Goal: Browse casually: Explore the website without a specific task or goal

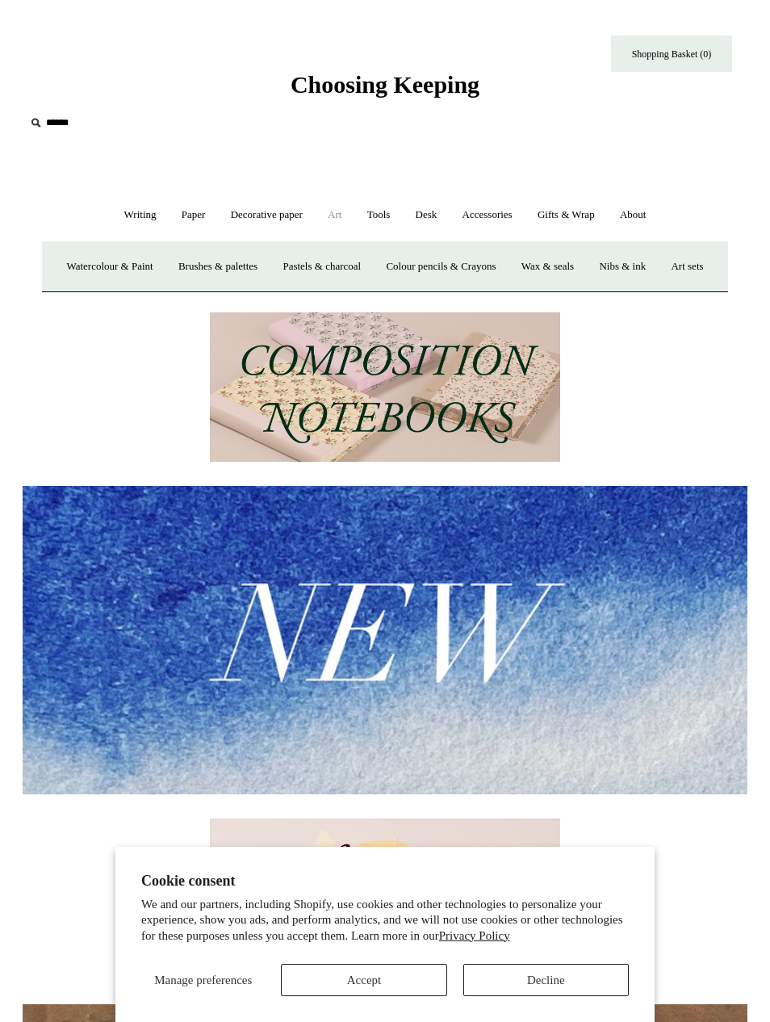
click at [660, 288] on link "Art sets" at bounding box center [687, 267] width 55 height 43
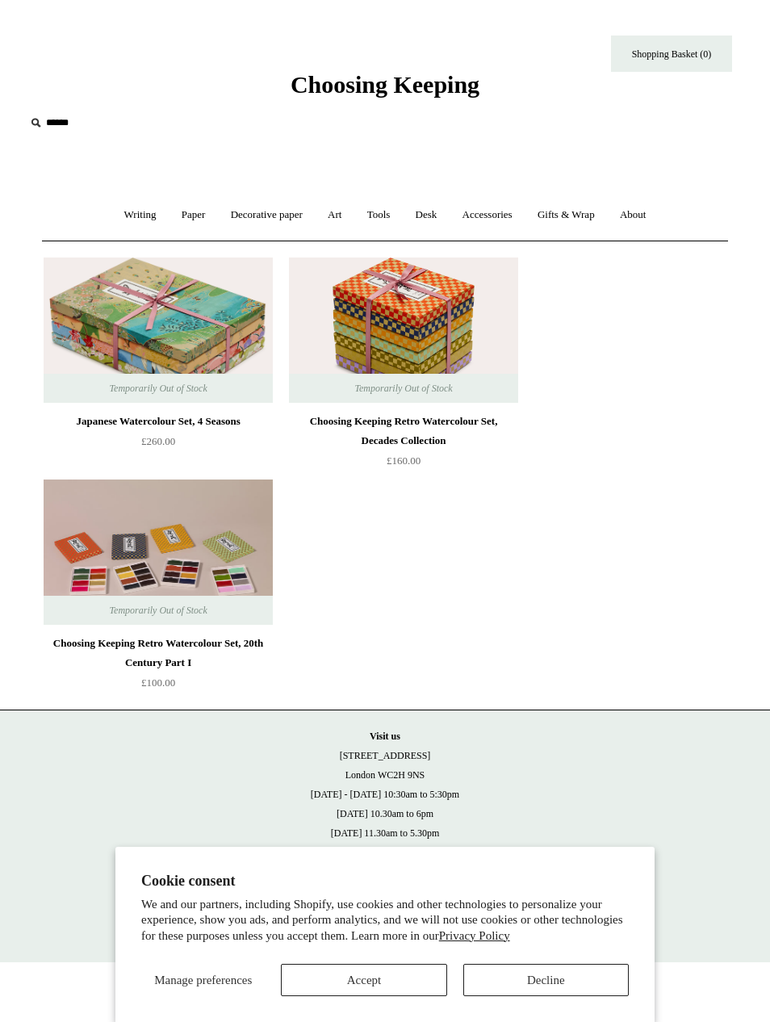
click at [347, 221] on link "Art +" at bounding box center [335, 215] width 36 height 43
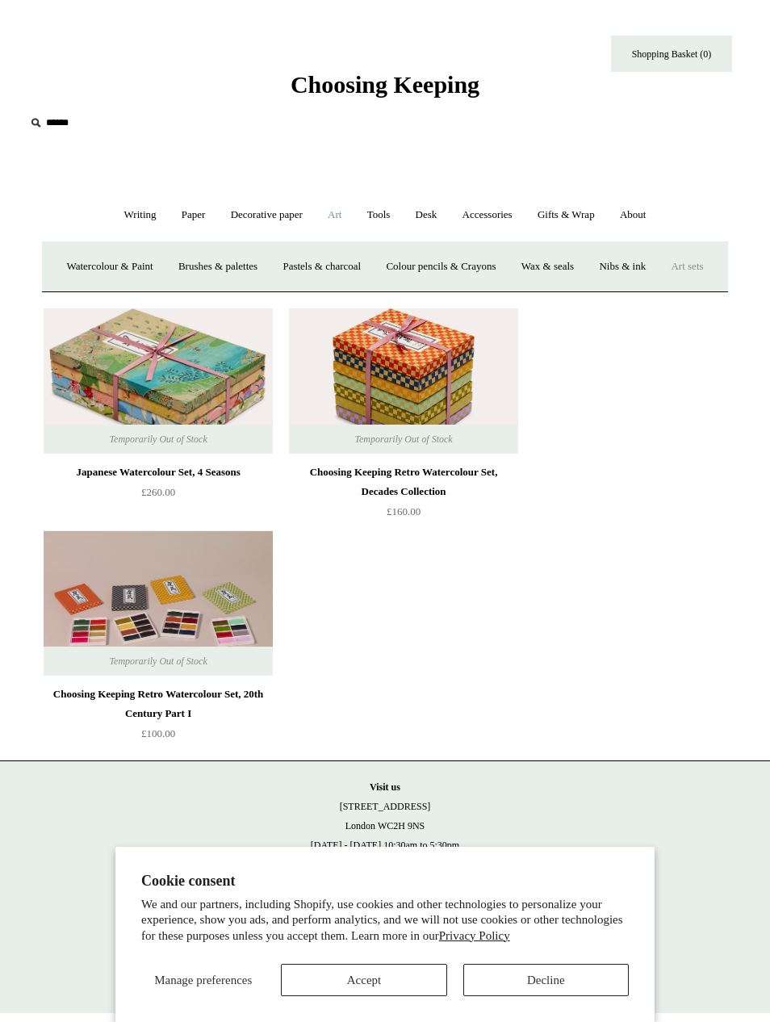
click at [259, 271] on link "Brushes & palettes" at bounding box center [218, 267] width 102 height 43
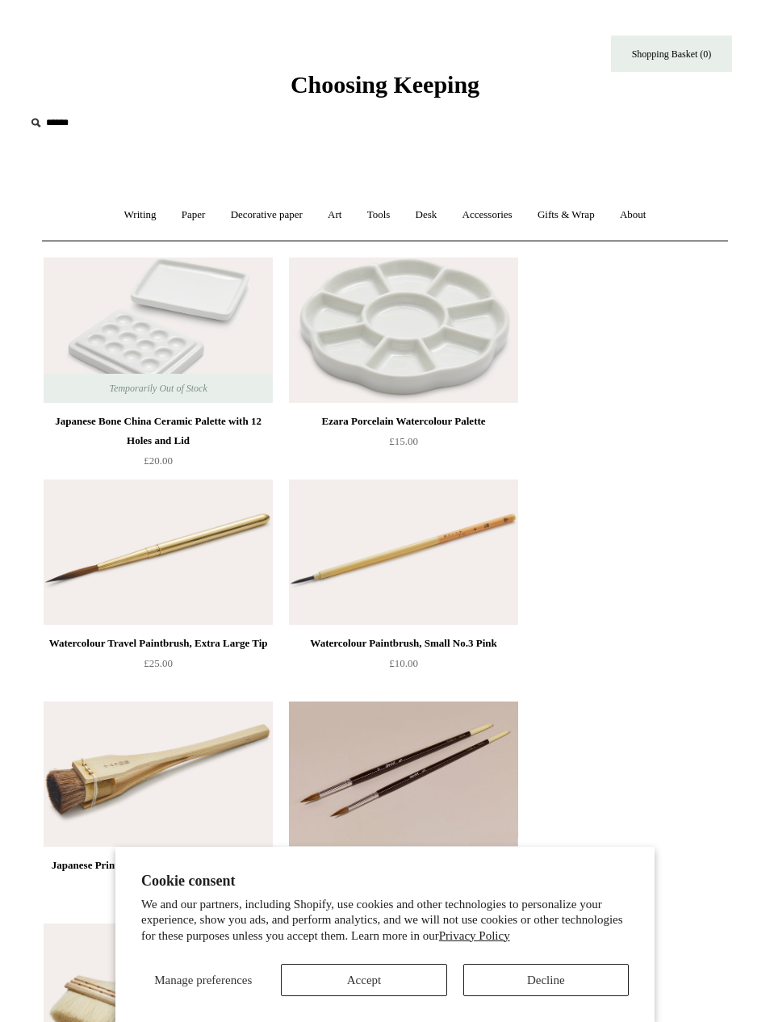
click at [584, 195] on link "Gifts & Wrap +" at bounding box center [567, 215] width 80 height 43
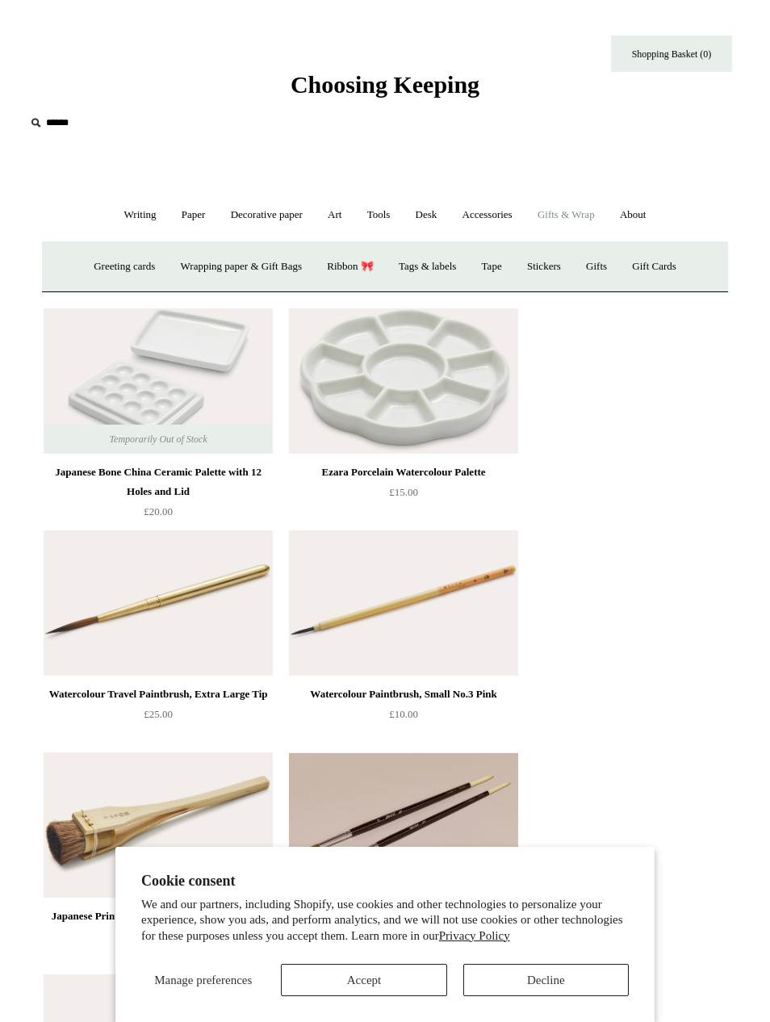
click at [684, 260] on link "Gift Cards" at bounding box center [654, 267] width 67 height 43
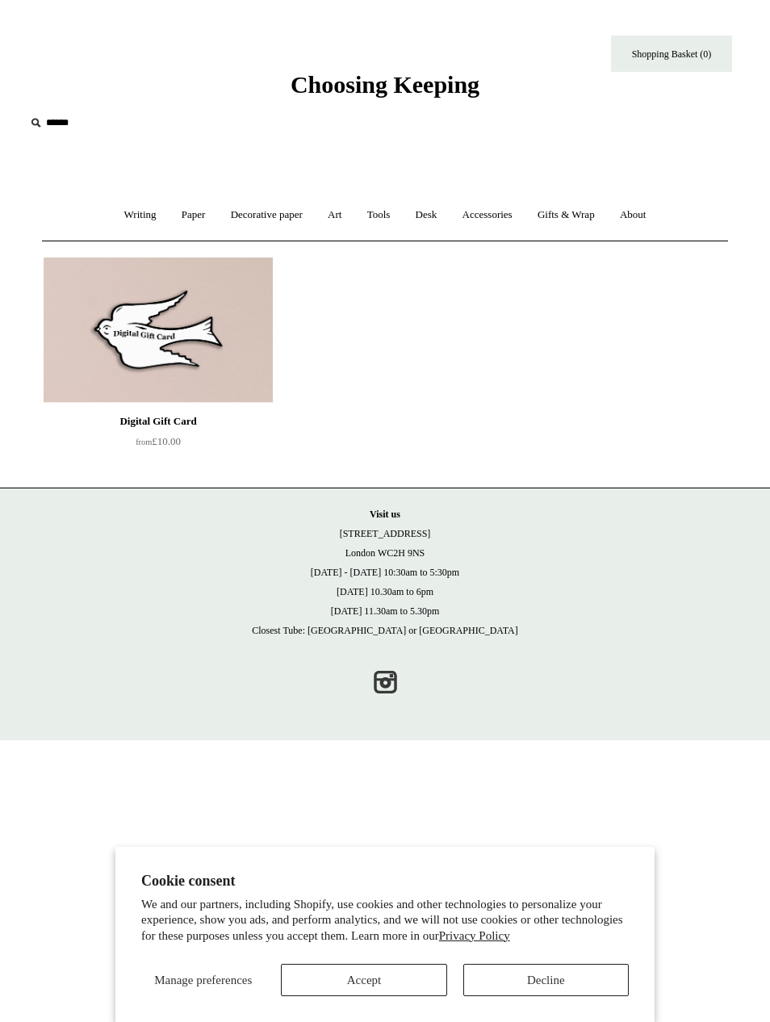
click at [143, 220] on link "Writing +" at bounding box center [140, 215] width 55 height 43
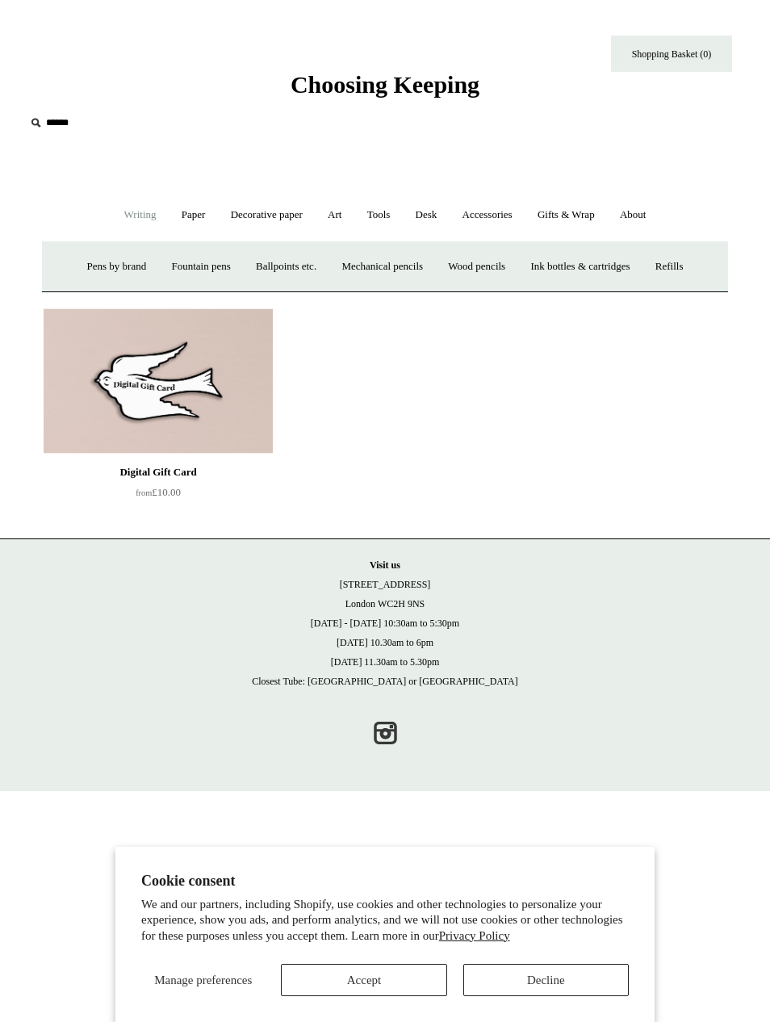
click at [202, 214] on link "Paper +" at bounding box center [193, 215] width 47 height 43
click at [296, 211] on link "Decorative paper +" at bounding box center [267, 215] width 94 height 43
click at [335, 254] on link "Marbled" at bounding box center [331, 267] width 58 height 43
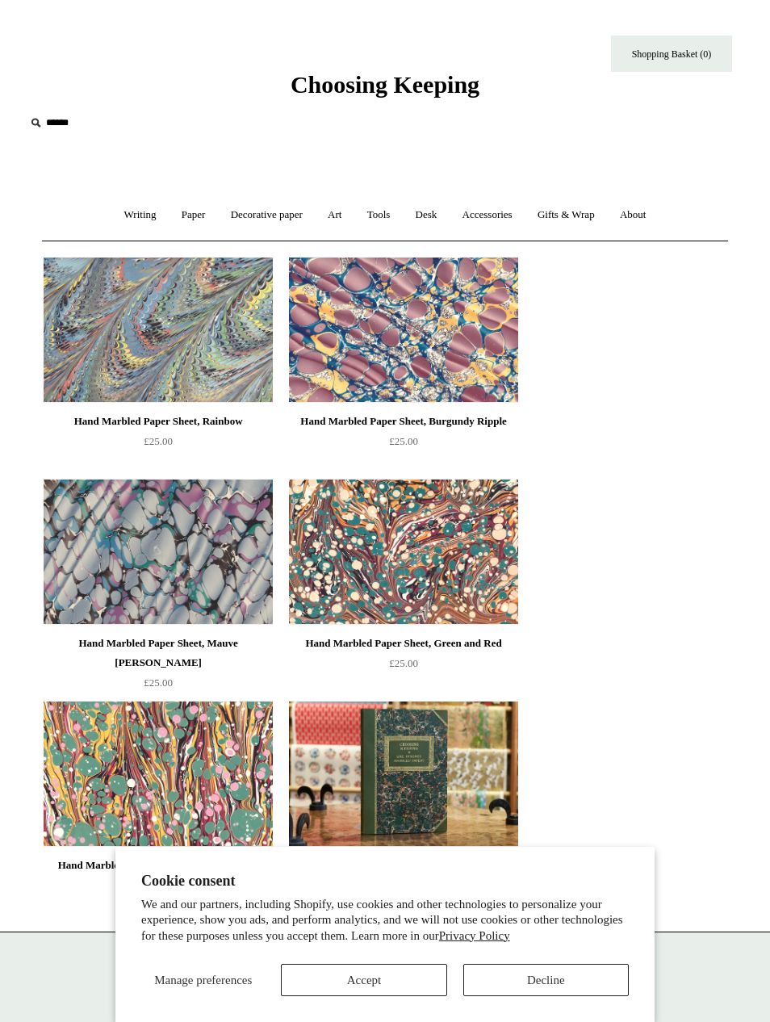
click at [336, 211] on link "Art +" at bounding box center [335, 215] width 36 height 43
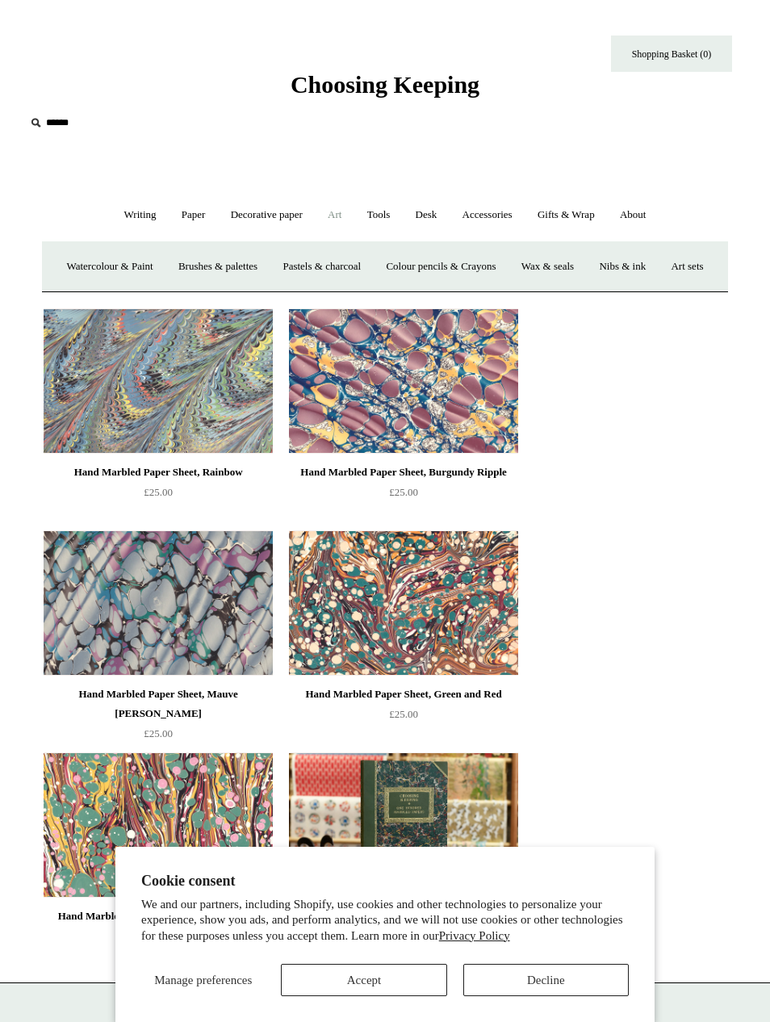
click at [507, 253] on link "Colour pencils & Crayons" at bounding box center [441, 267] width 132 height 43
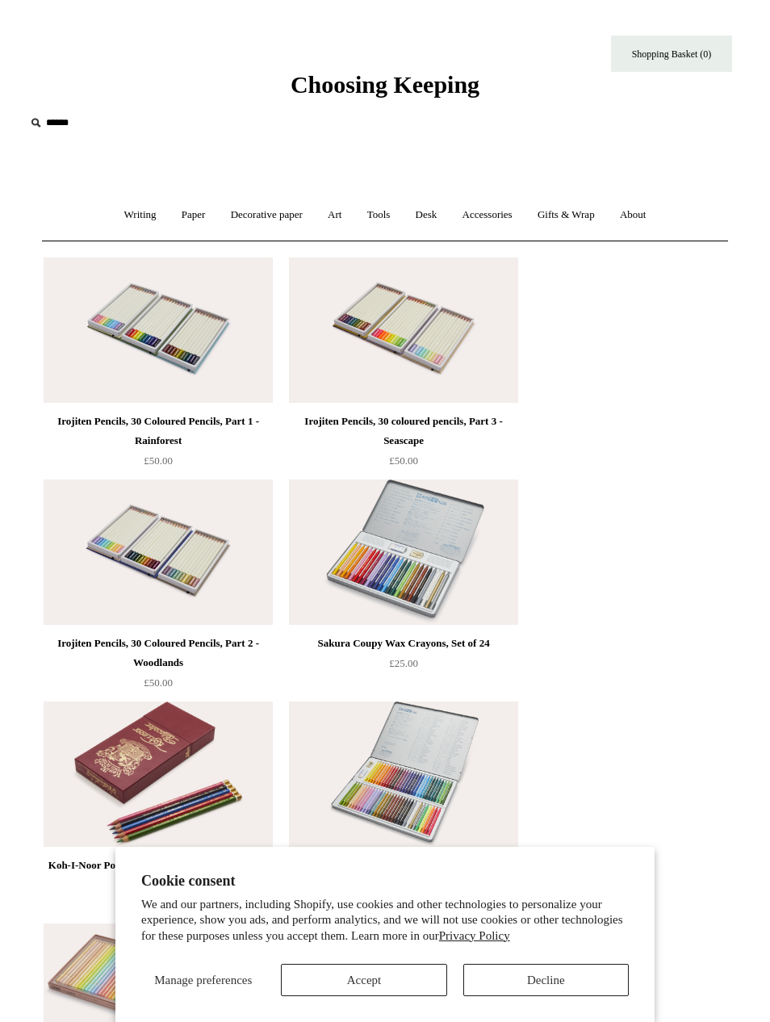
click at [381, 223] on link "Tools +" at bounding box center [379, 215] width 46 height 43
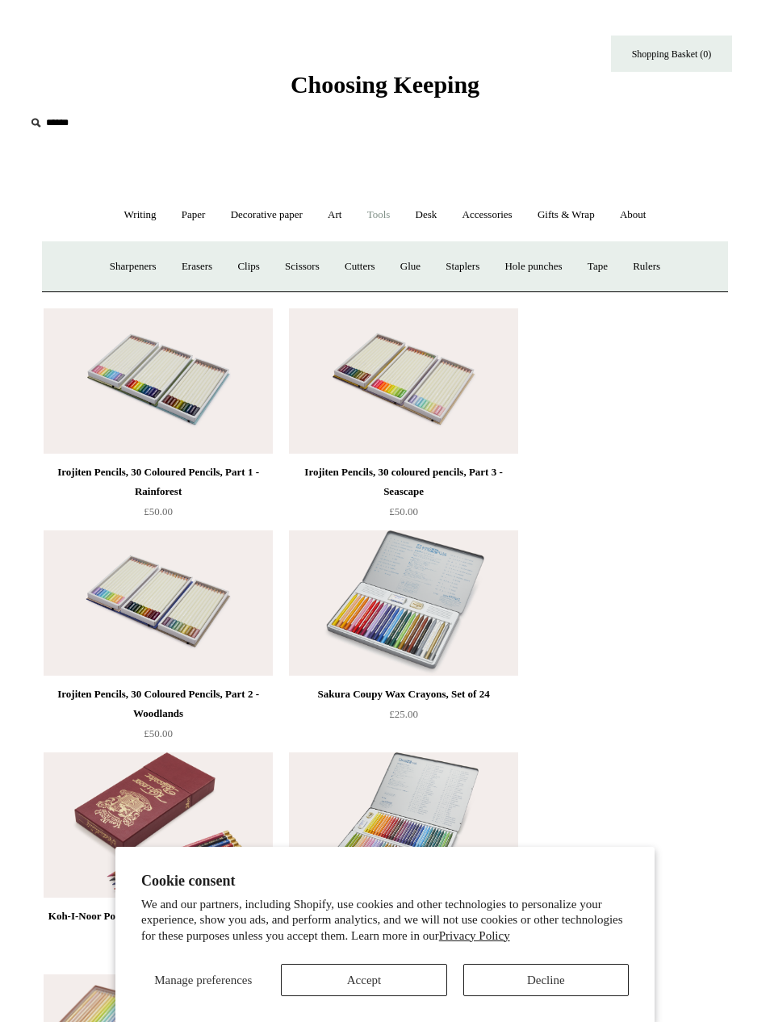
click at [346, 214] on link "Art +" at bounding box center [335, 215] width 36 height 43
click at [446, 213] on link "Desk +" at bounding box center [427, 215] width 44 height 43
click at [455, 267] on link "Desk Accessories" at bounding box center [447, 267] width 96 height 43
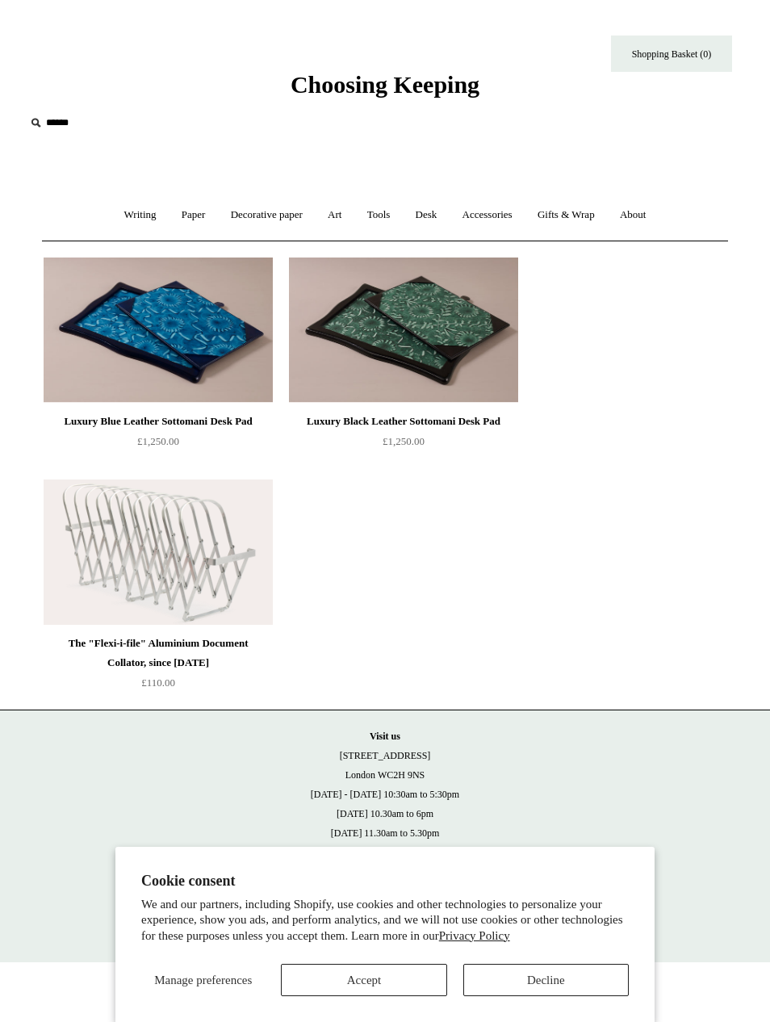
click at [391, 212] on link "Tools +" at bounding box center [379, 215] width 46 height 43
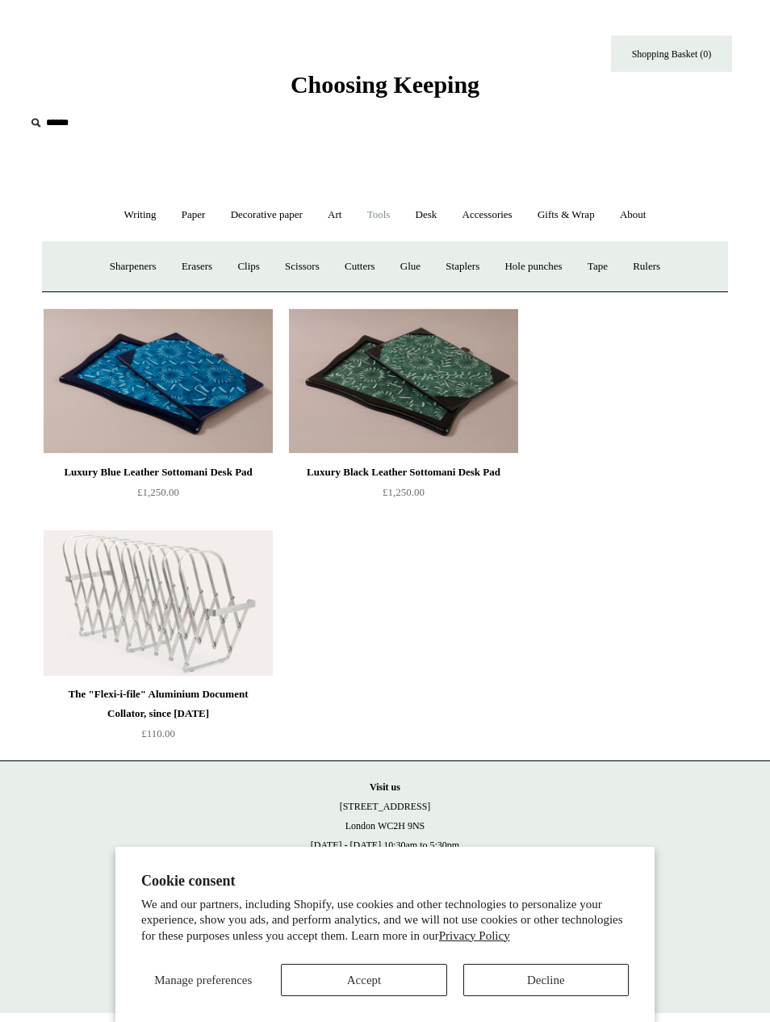
click at [352, 220] on link "Art +" at bounding box center [335, 215] width 36 height 43
click at [380, 215] on link "Tools +" at bounding box center [379, 215] width 46 height 43
click at [591, 216] on link "Gifts & Wrap +" at bounding box center [567, 215] width 80 height 43
click at [259, 261] on link "Wrapping paper & Gift Bags" at bounding box center [242, 267] width 144 height 43
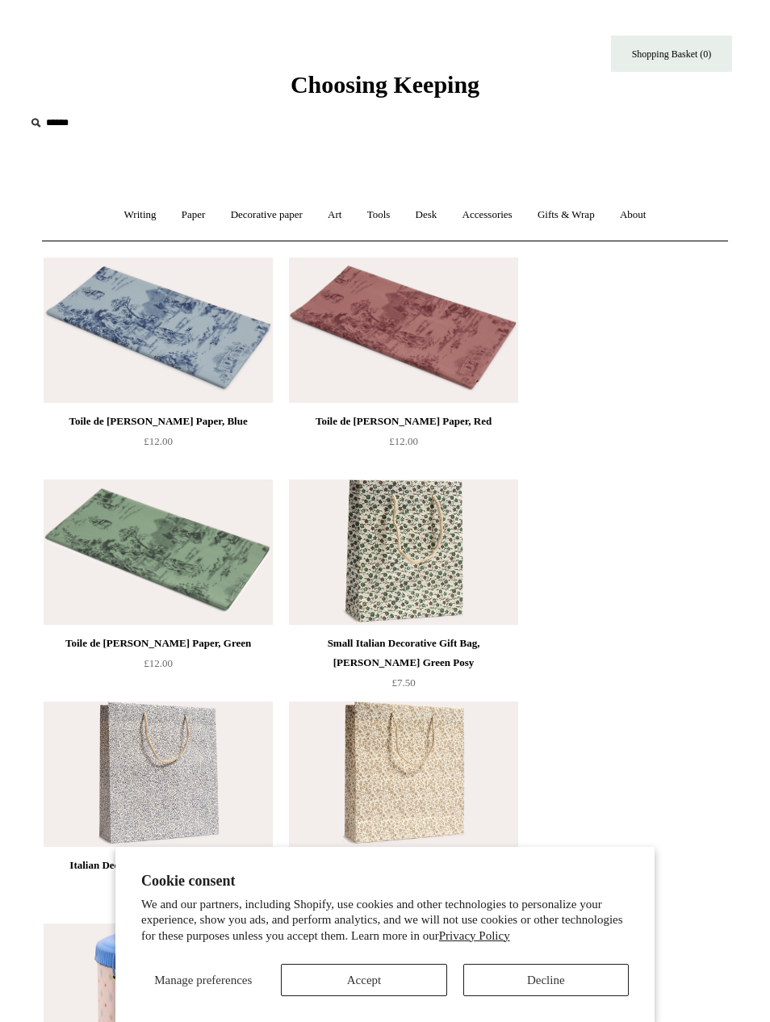
click at [464, 208] on link "Accessories +" at bounding box center [487, 215] width 73 height 43
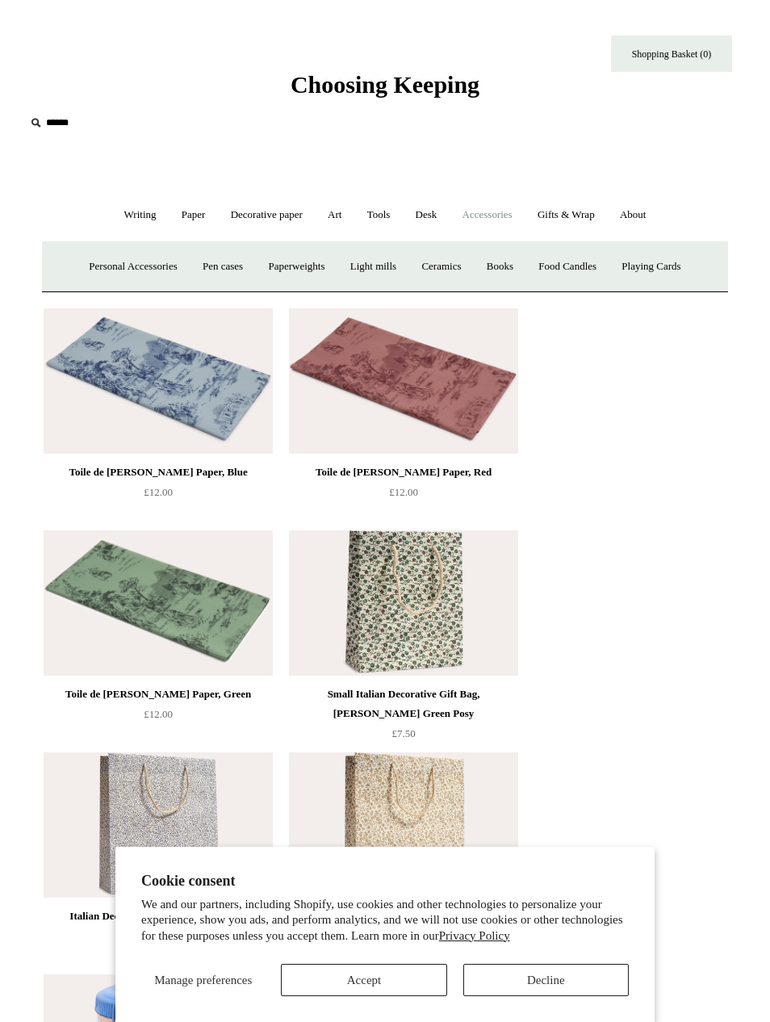
click at [578, 218] on link "Gifts & Wrap +" at bounding box center [567, 215] width 80 height 43
click at [500, 227] on link "Accessories +" at bounding box center [487, 215] width 73 height 43
click at [450, 267] on link "Ceramics +" at bounding box center [441, 267] width 62 height 43
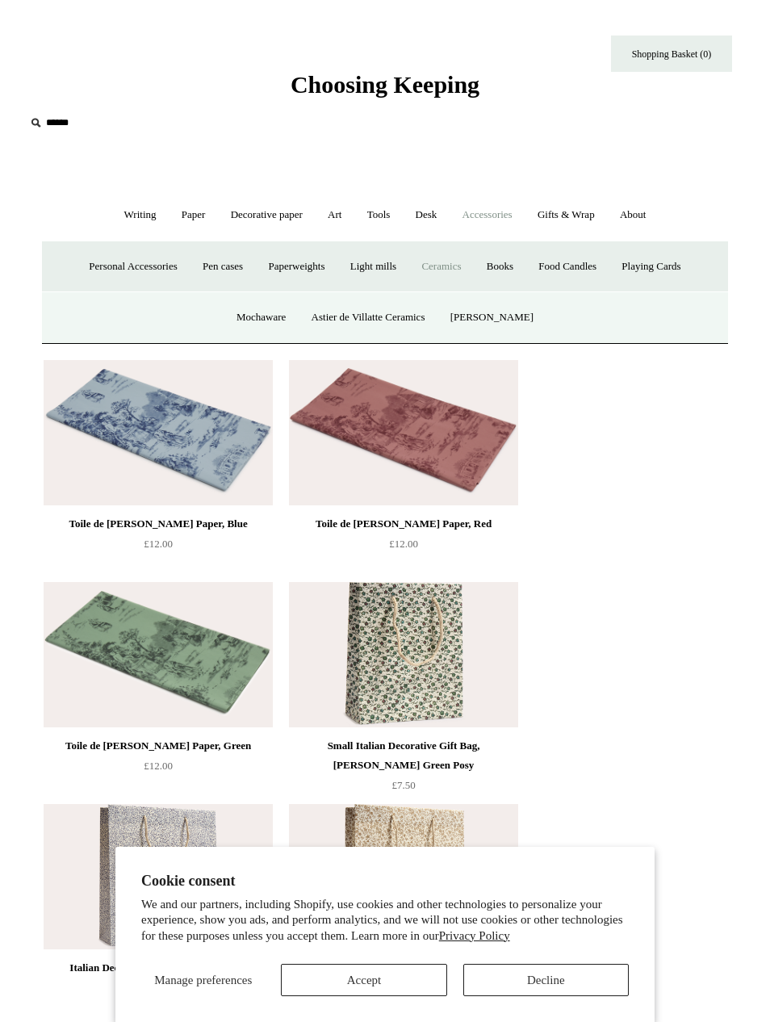
click at [447, 271] on link "Ceramics -" at bounding box center [441, 267] width 62 height 43
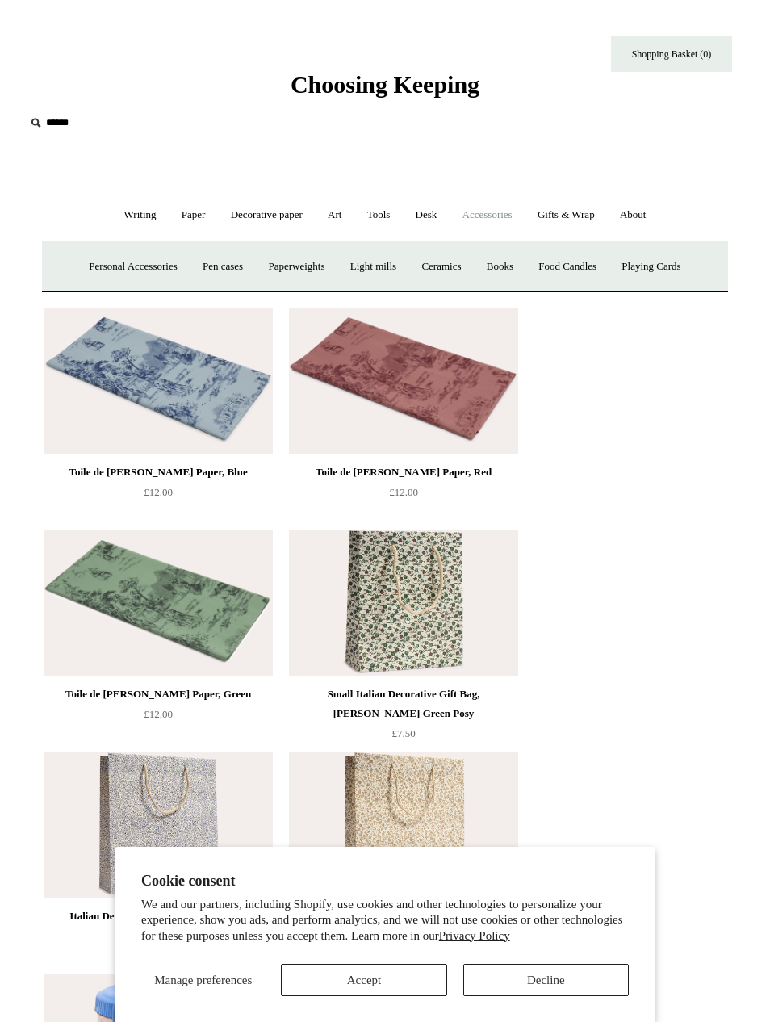
click at [443, 275] on link "Ceramics +" at bounding box center [441, 267] width 62 height 43
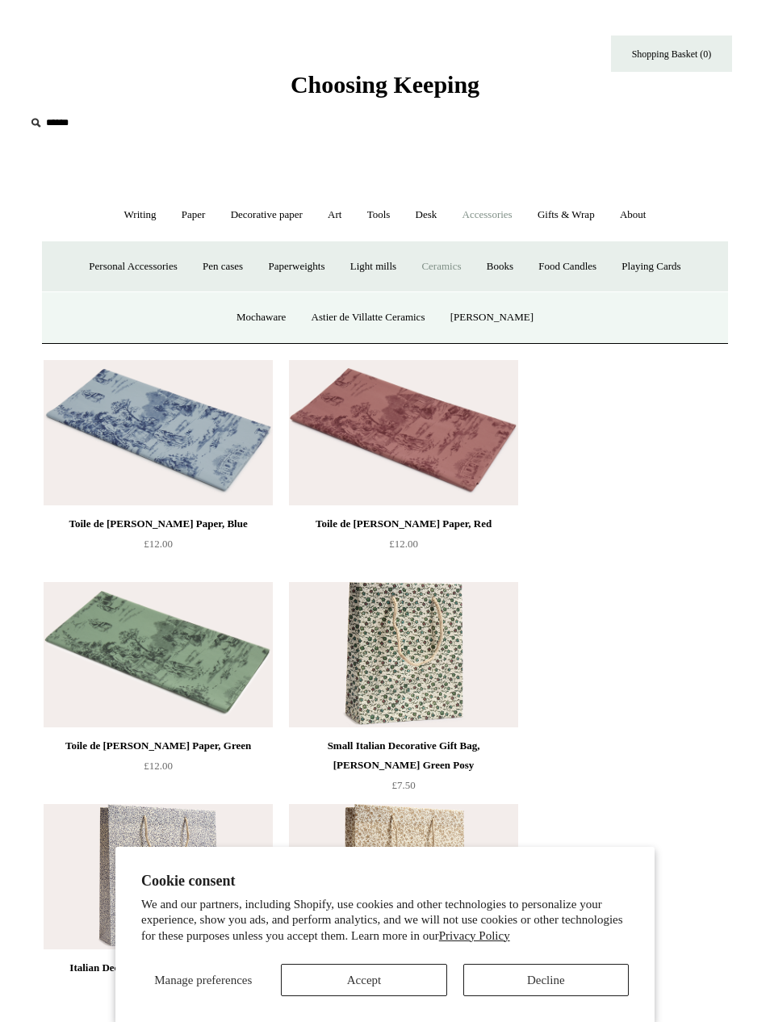
click at [290, 325] on link "Mochaware" at bounding box center [261, 317] width 72 height 43
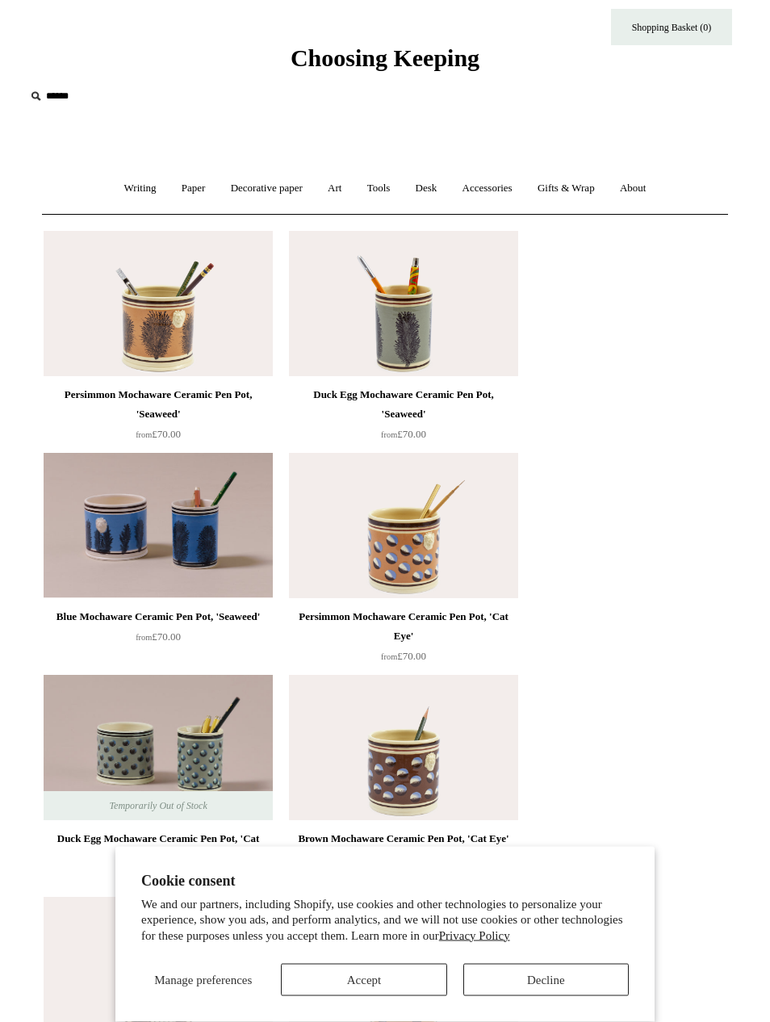
click at [510, 183] on link "Accessories +" at bounding box center [487, 189] width 73 height 43
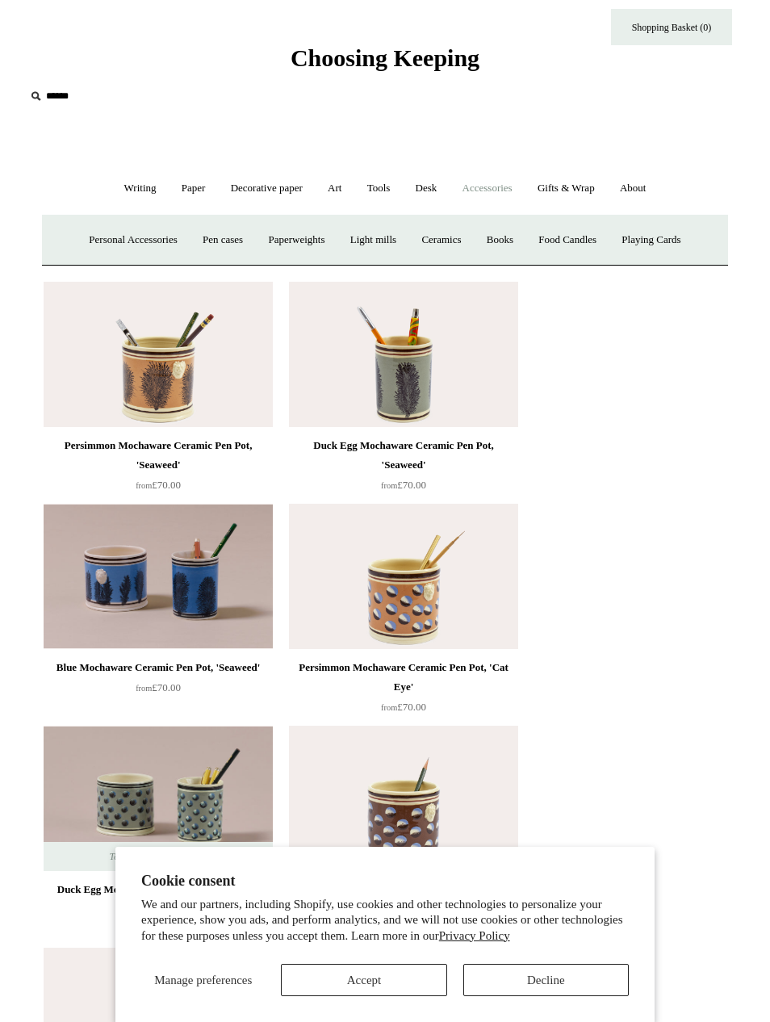
click at [579, 193] on link "Gifts & Wrap +" at bounding box center [567, 188] width 80 height 43
click at [513, 187] on link "Accessories +" at bounding box center [487, 188] width 73 height 43
click at [459, 244] on link "Ceramics +" at bounding box center [441, 240] width 62 height 43
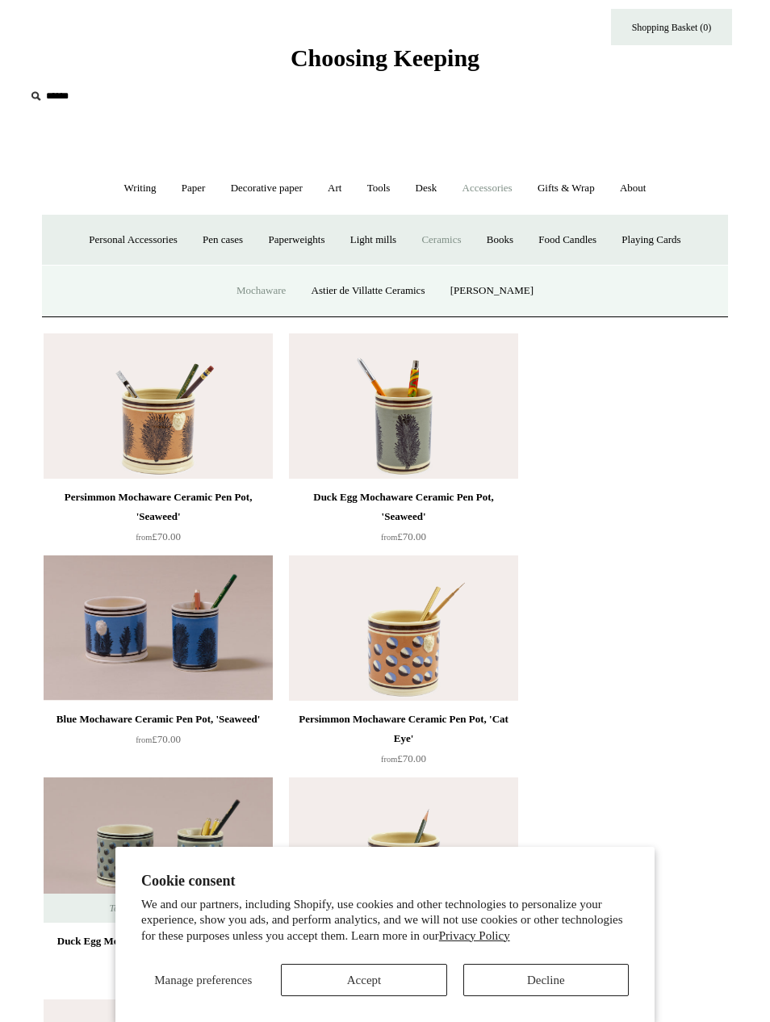
click at [435, 291] on link "Astier de Villatte Ceramics" at bounding box center [368, 291] width 136 height 43
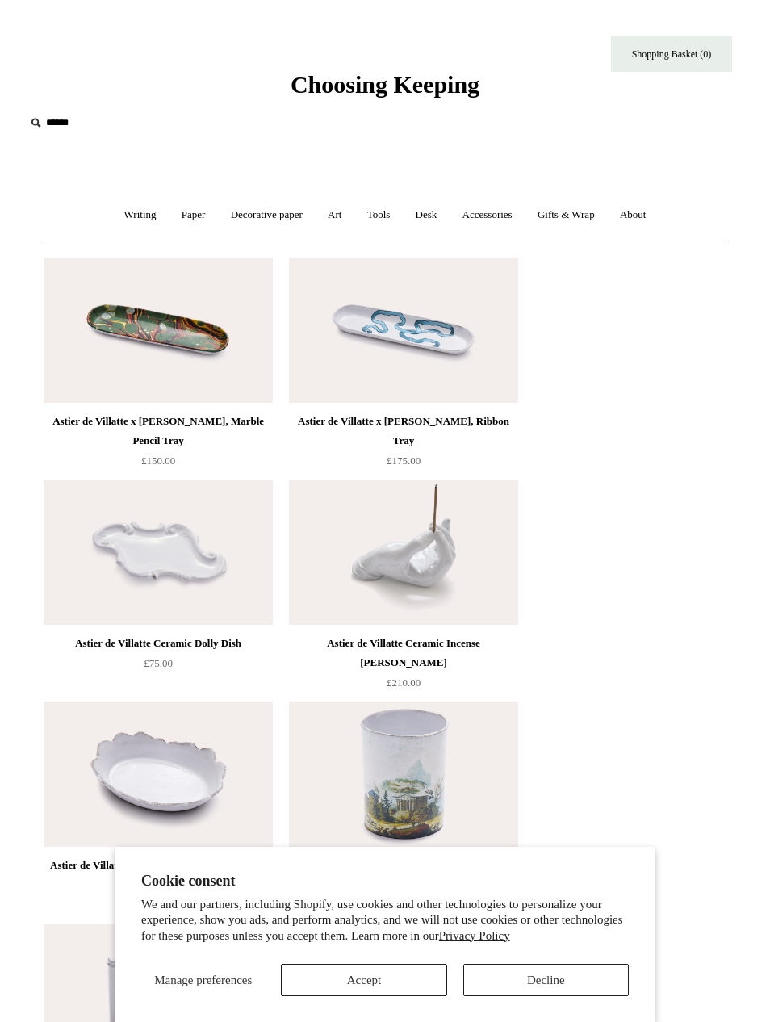
click at [582, 217] on link "Gifts & Wrap +" at bounding box center [567, 215] width 80 height 43
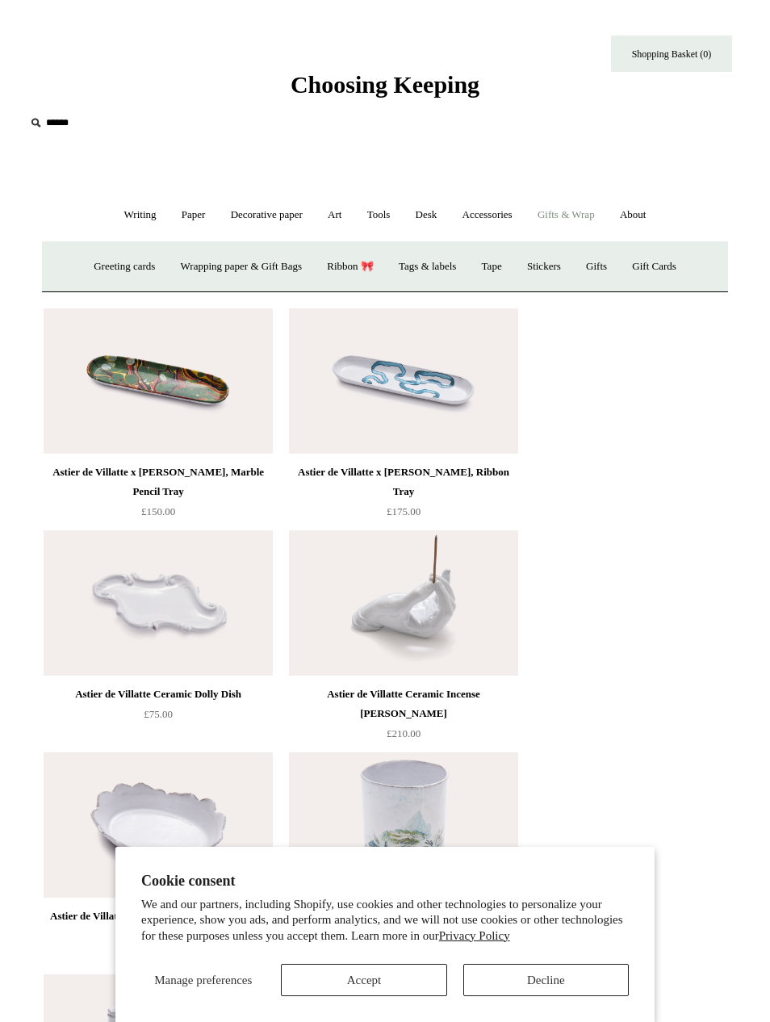
click at [478, 221] on link "Accessories +" at bounding box center [487, 215] width 73 height 43
click at [454, 275] on link "Ceramics +" at bounding box center [441, 267] width 62 height 43
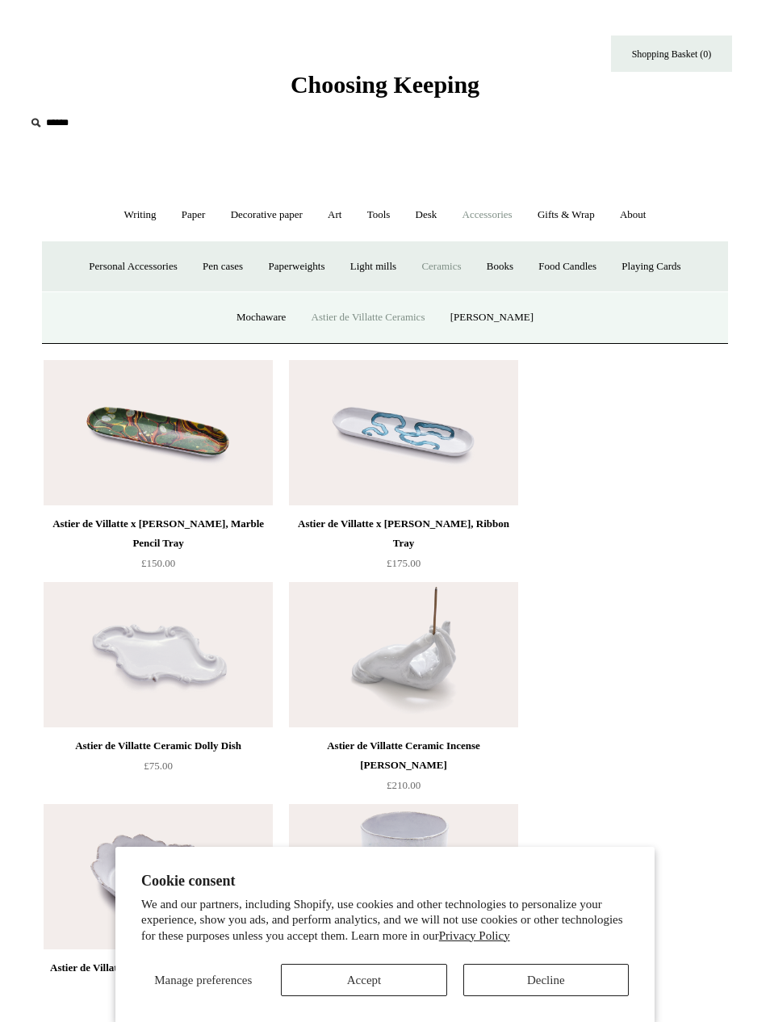
click at [514, 321] on link "[PERSON_NAME]" at bounding box center [492, 317] width 106 height 43
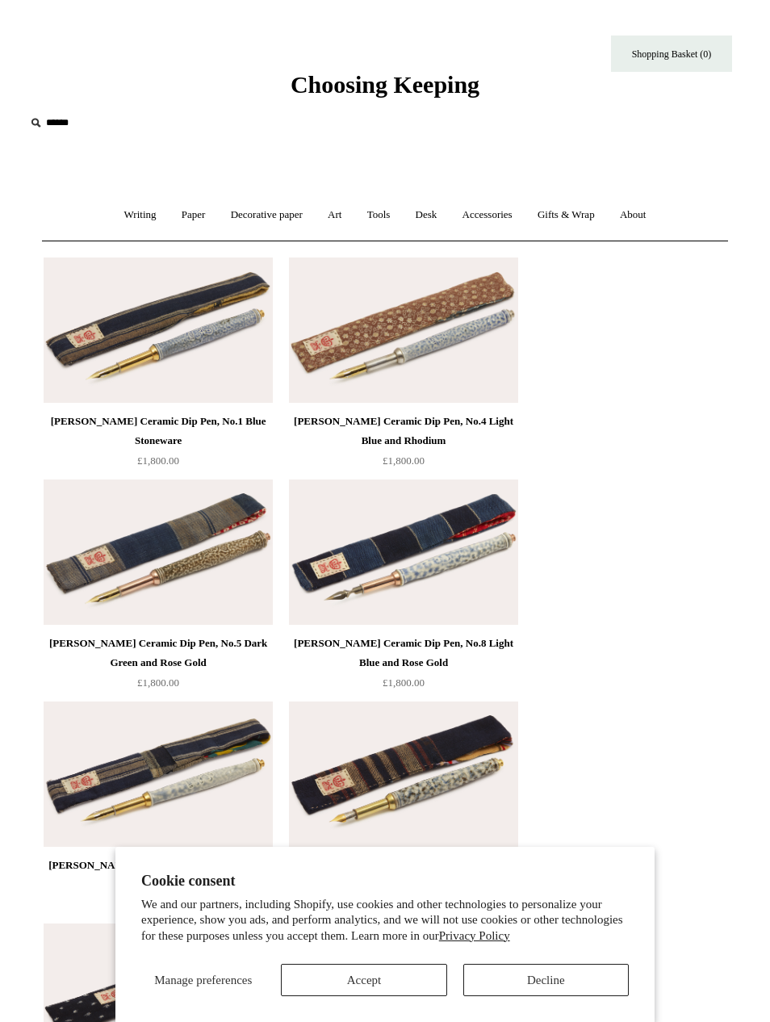
click at [149, 206] on link "Writing +" at bounding box center [140, 215] width 55 height 43
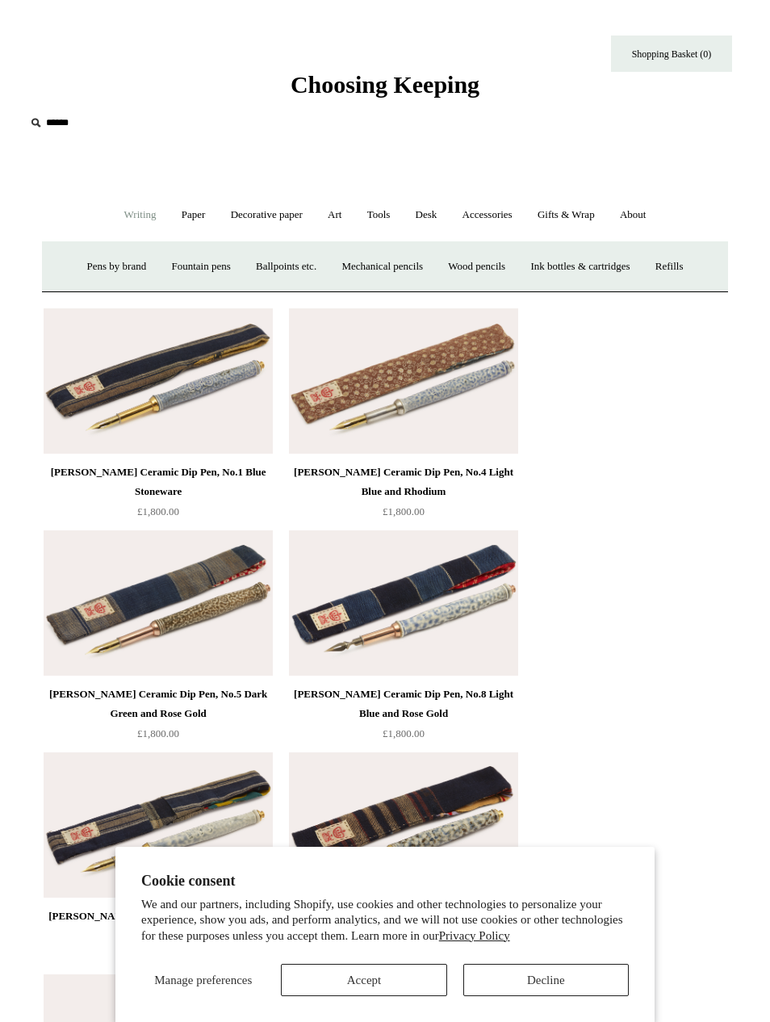
click at [583, 262] on link "Ink bottles & cartridges +" at bounding box center [580, 267] width 122 height 43
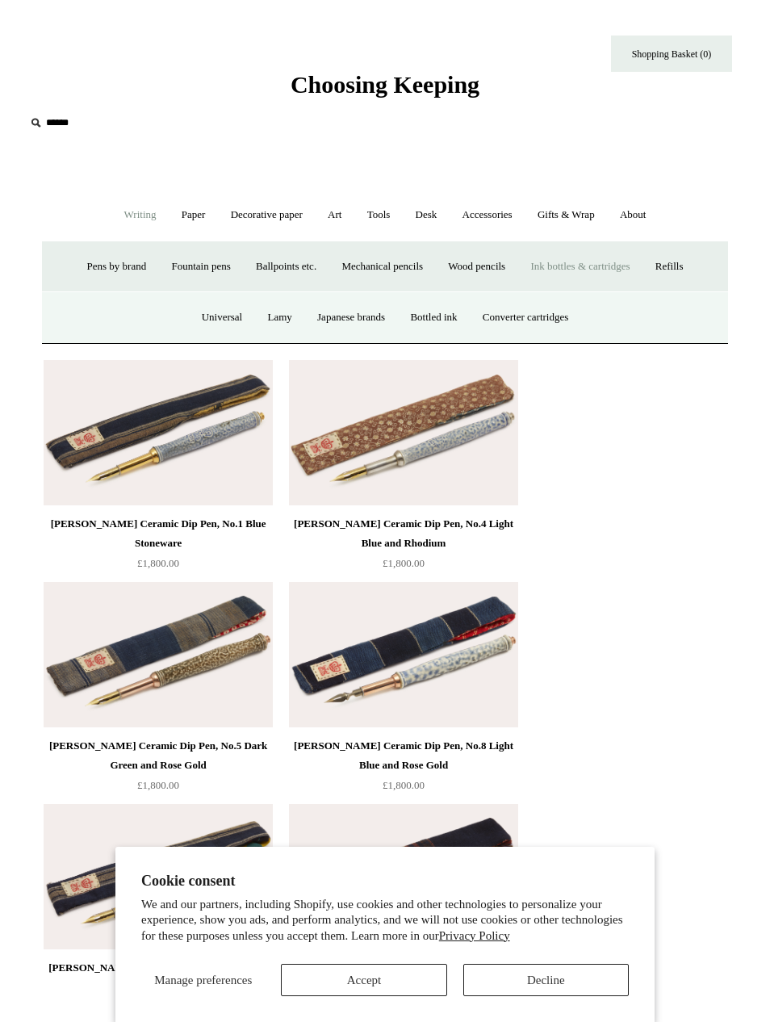
click at [358, 318] on link "Japanese brands" at bounding box center [351, 317] width 90 height 43
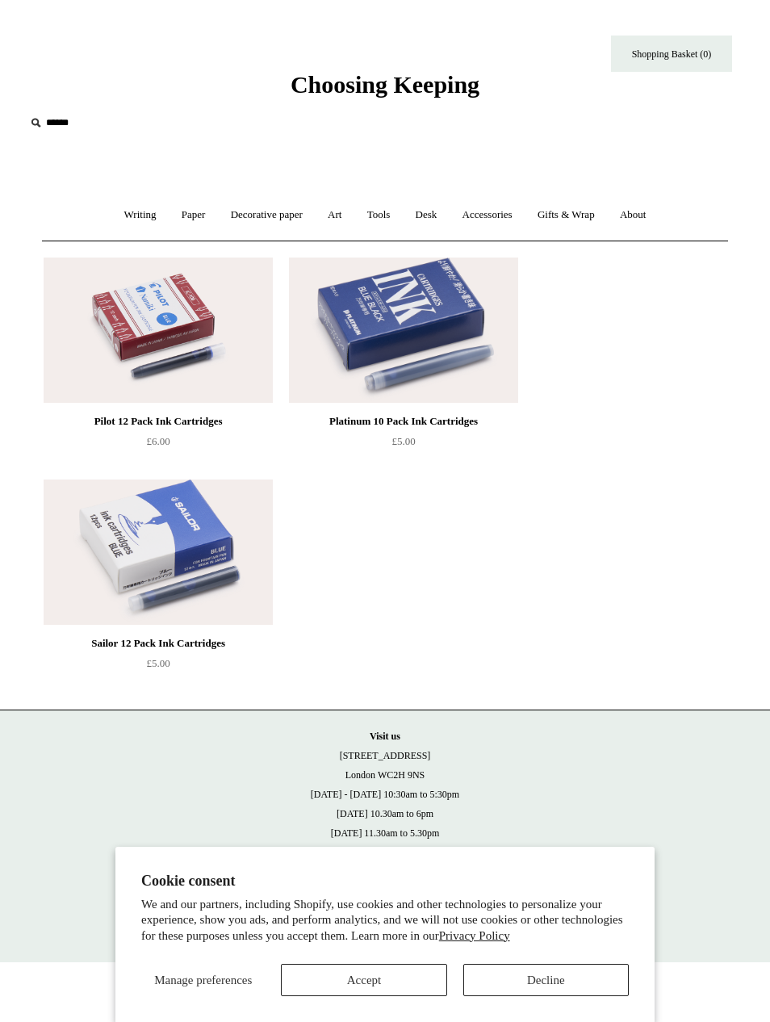
click at [87, 230] on div "Writing + Pens by brand + [GEOGRAPHIC_DATA] Lamy Ohnishi Seisakusho [GEOGRAPHIC…" at bounding box center [385, 215] width 686 height 52
click at [139, 221] on link "Writing +" at bounding box center [140, 215] width 55 height 43
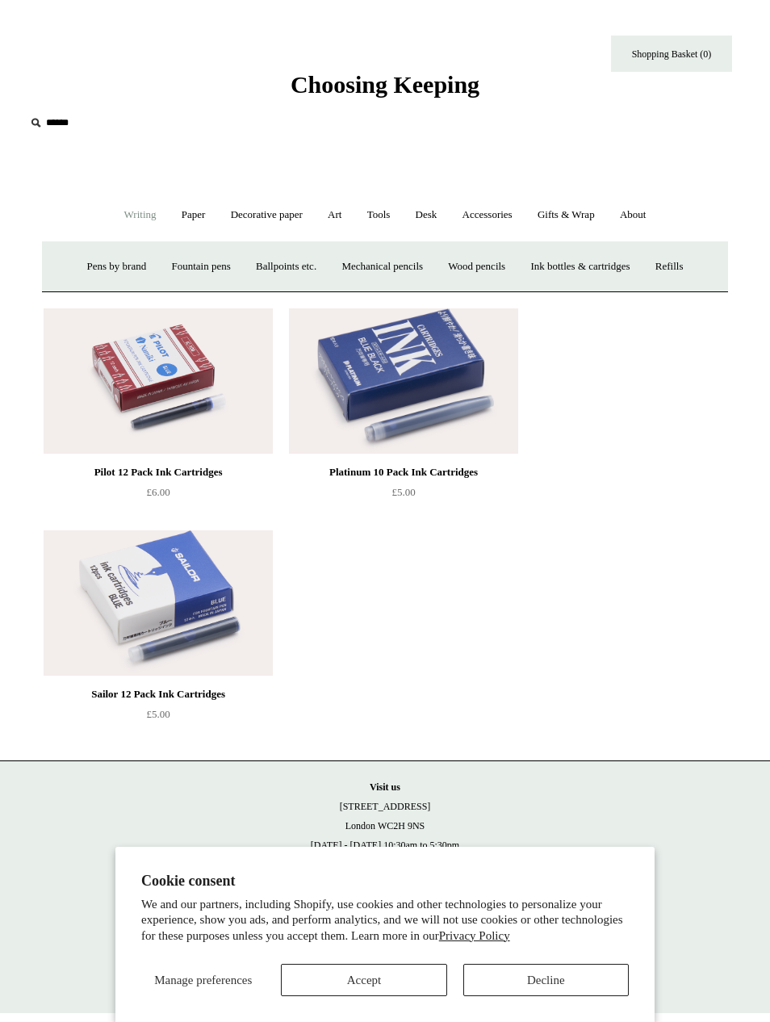
click at [117, 264] on link "Pens by brand +" at bounding box center [117, 267] width 82 height 43
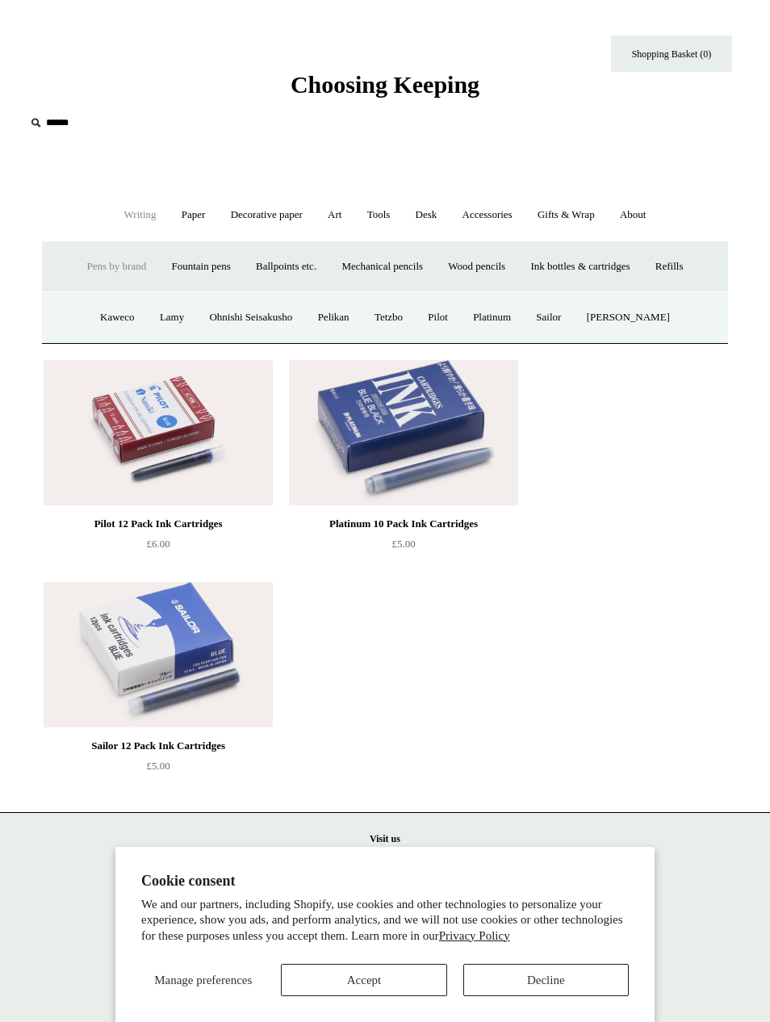
click at [199, 274] on link "Fountain pens +" at bounding box center [201, 267] width 82 height 43
click at [273, 267] on link "Ballpoints etc. +" at bounding box center [286, 267] width 83 height 43
click at [195, 310] on link "All" at bounding box center [205, 317] width 36 height 43
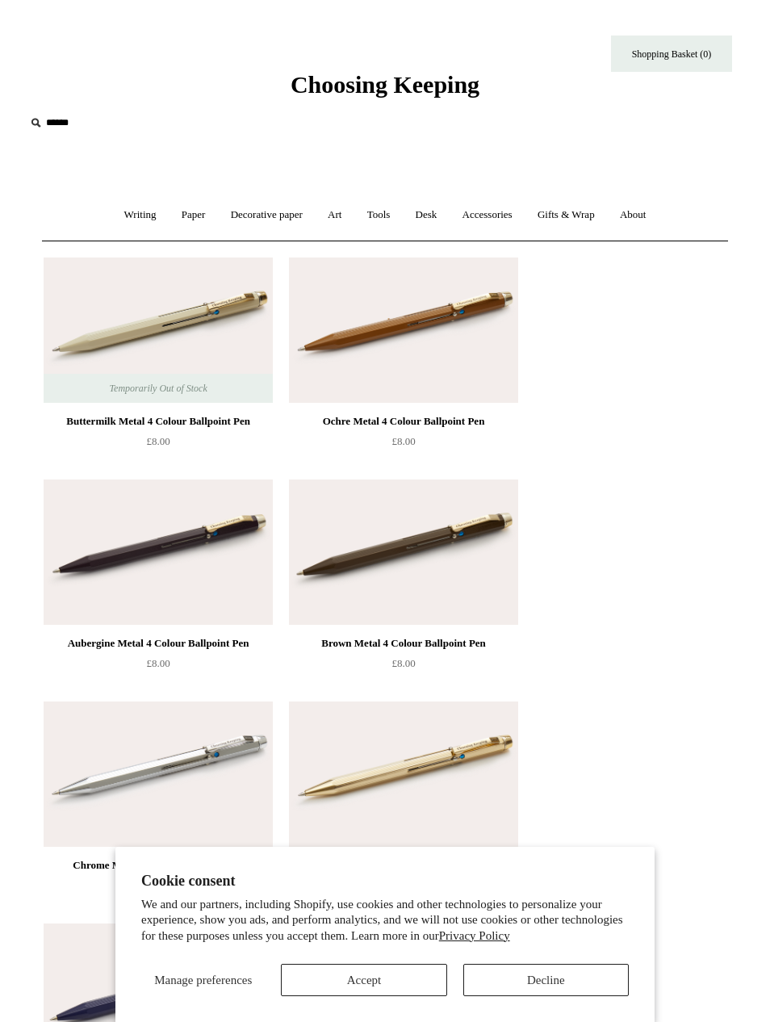
click at [191, 219] on link "Paper +" at bounding box center [193, 215] width 47 height 43
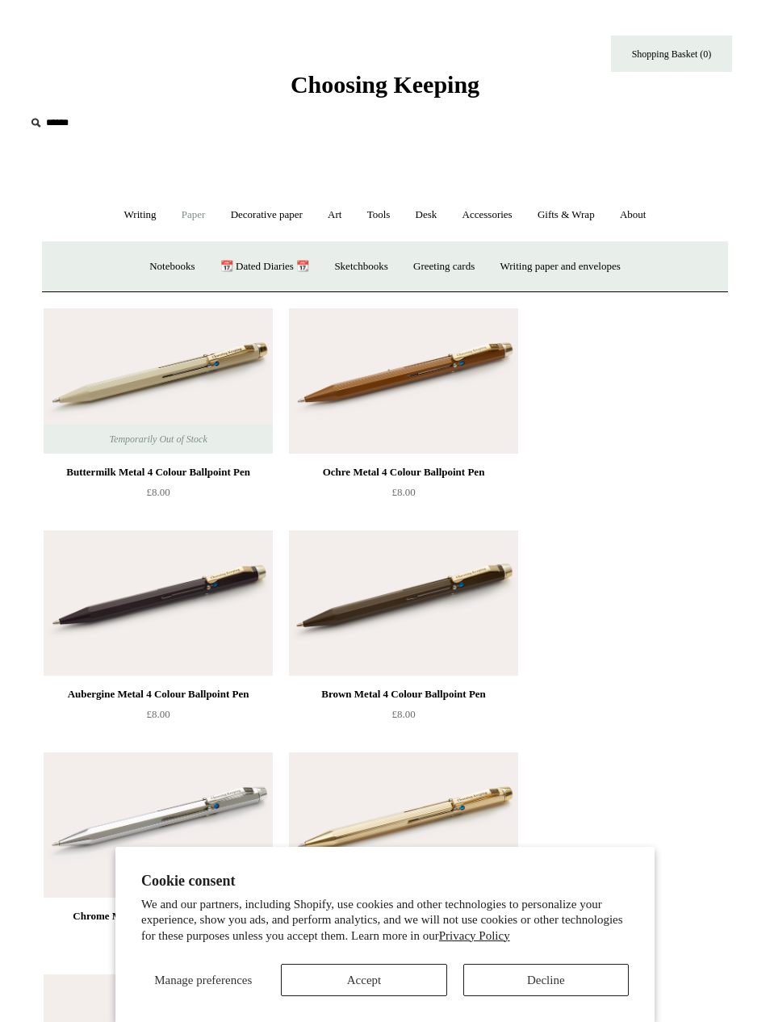
click at [144, 216] on link "Writing +" at bounding box center [140, 215] width 55 height 43
click at [187, 214] on link "Paper +" at bounding box center [193, 215] width 47 height 43
click at [365, 276] on link "Sketchbooks +" at bounding box center [361, 267] width 76 height 43
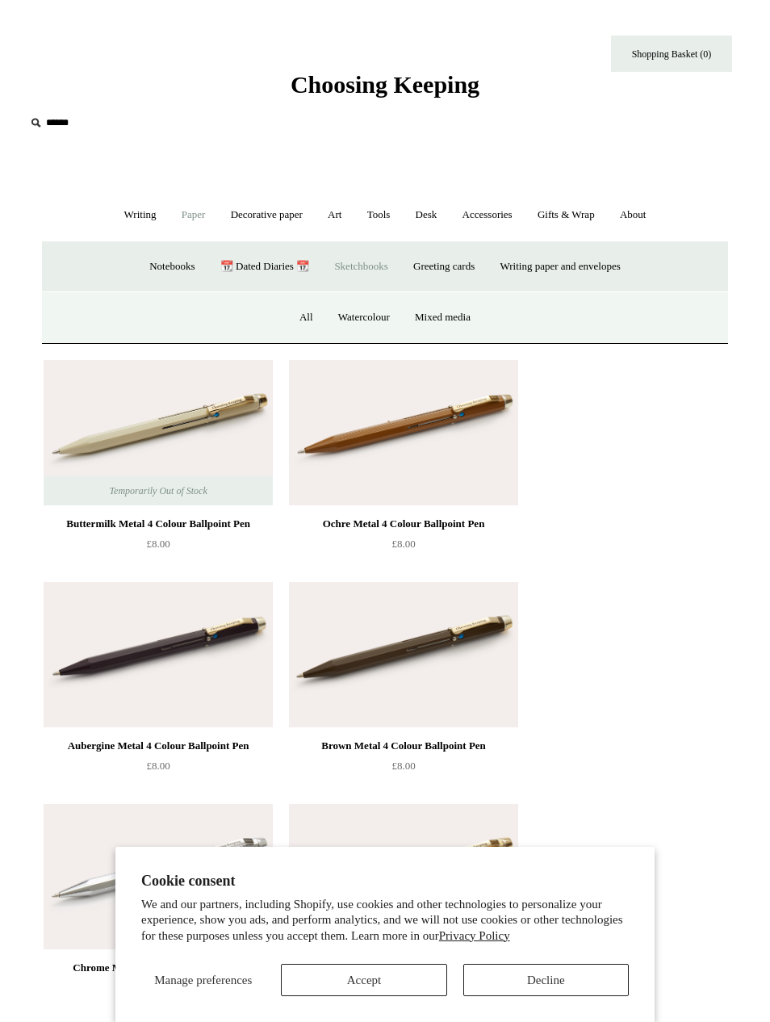
click at [292, 324] on link "All" at bounding box center [306, 317] width 36 height 43
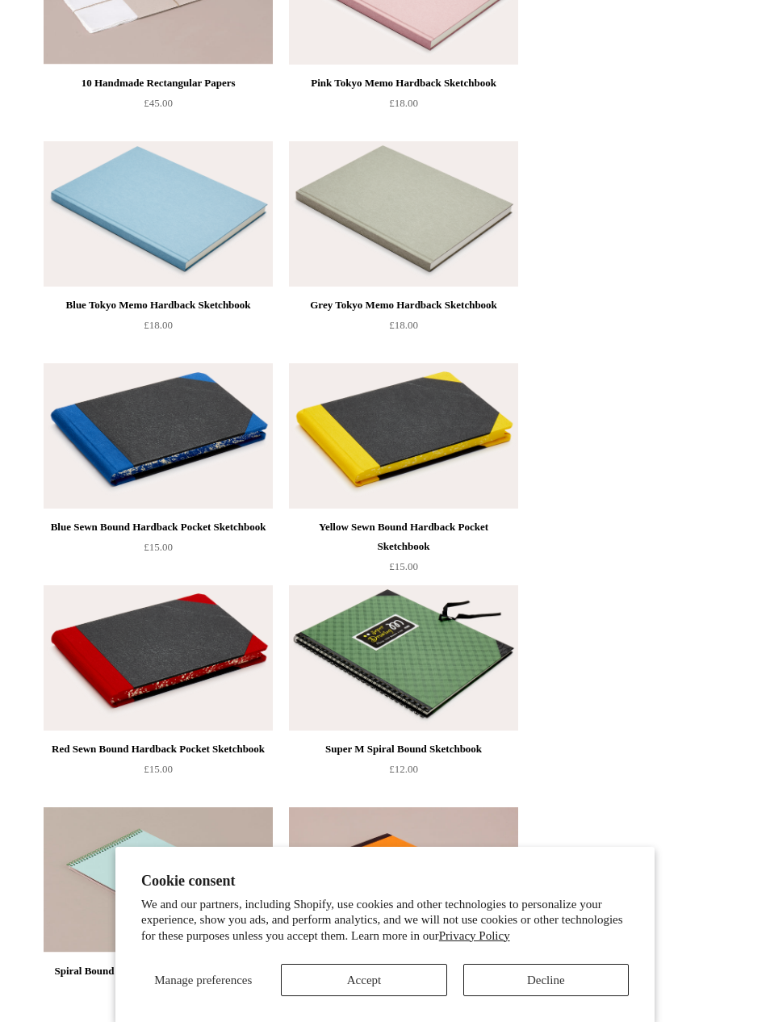
scroll to position [1095, 0]
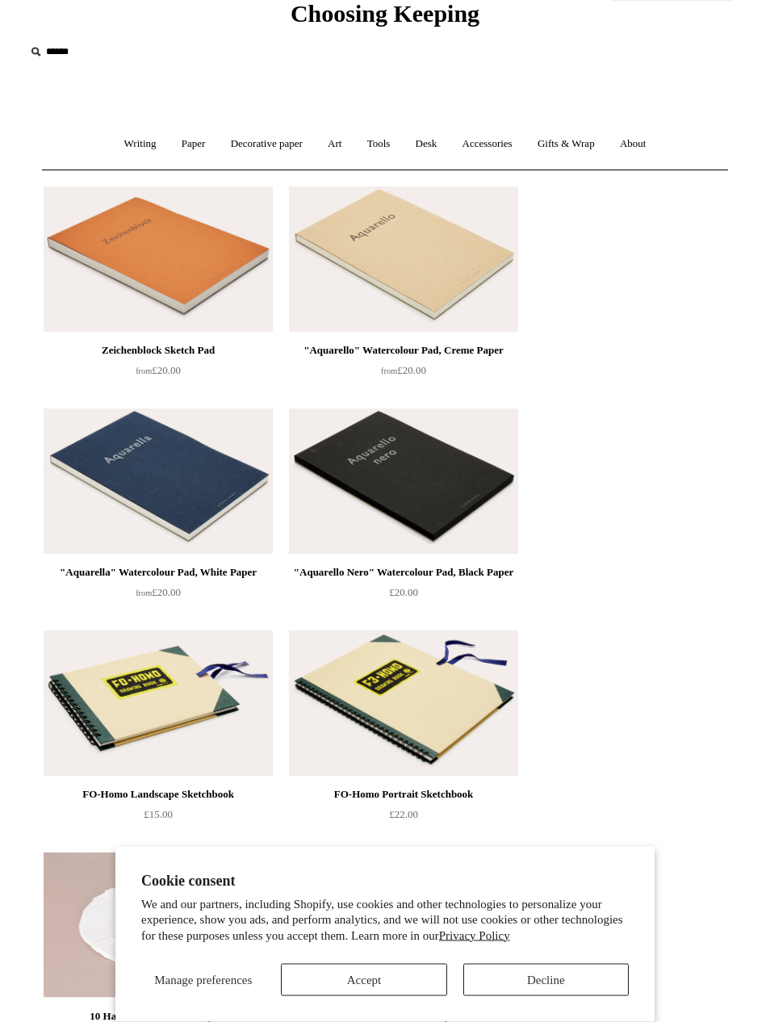
scroll to position [0, 0]
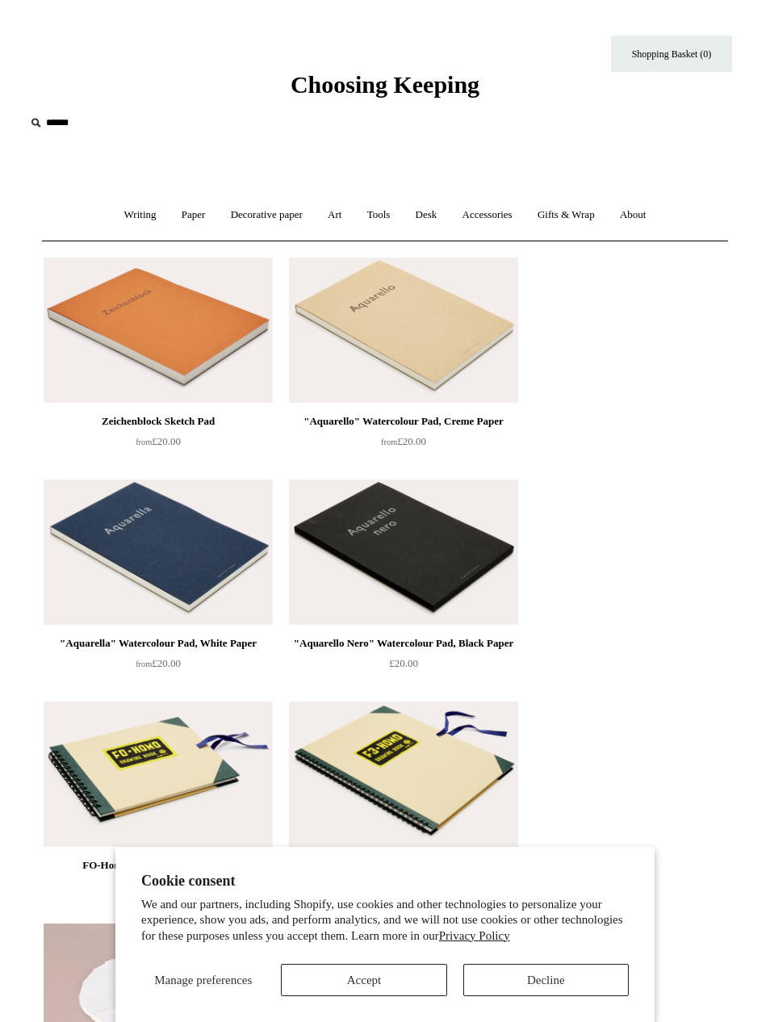
click at [124, 212] on link "Writing +" at bounding box center [140, 215] width 55 height 43
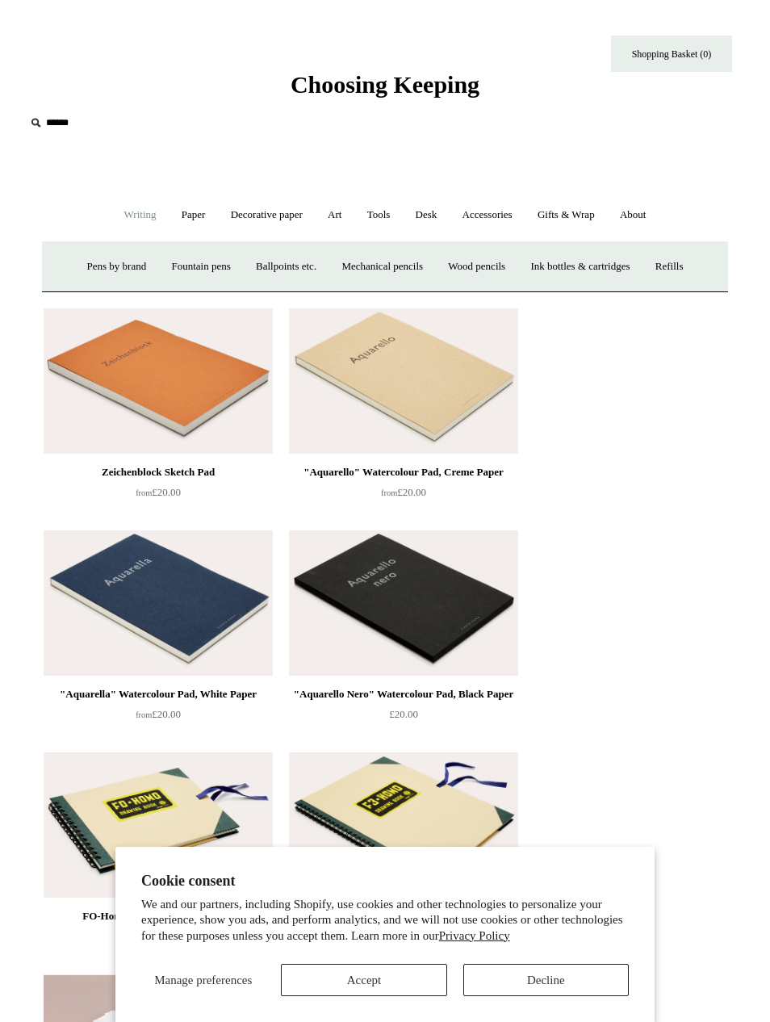
click at [310, 269] on link "Ballpoints etc. +" at bounding box center [286, 267] width 83 height 43
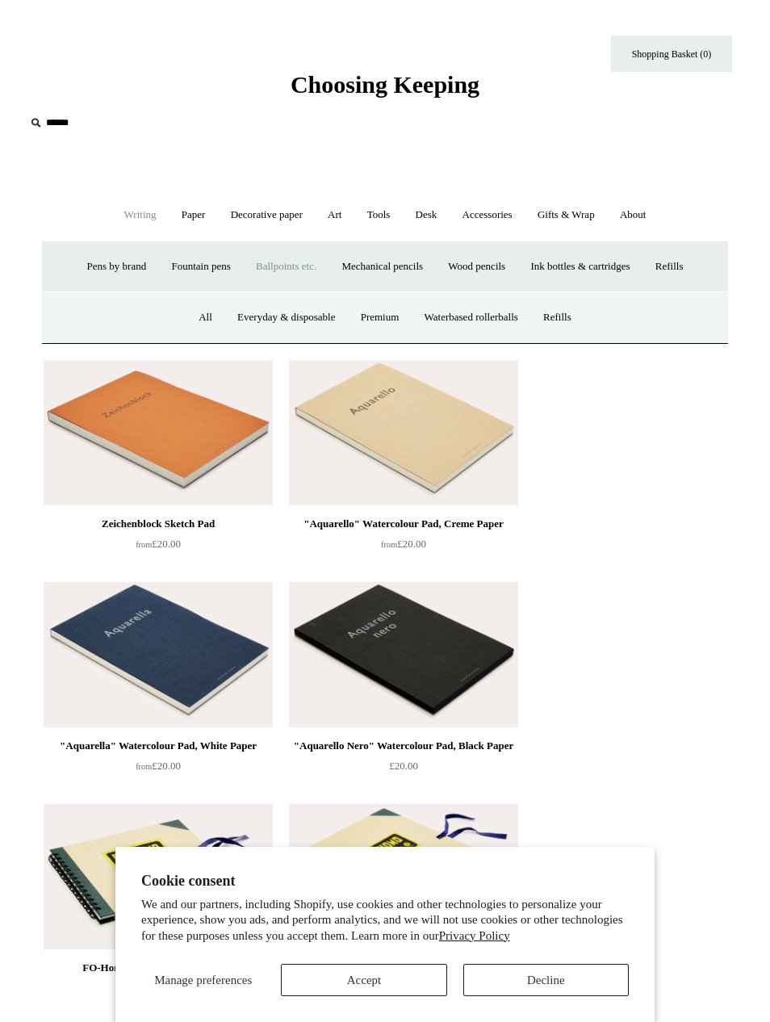
click at [307, 309] on link "Everyday & disposable" at bounding box center [286, 317] width 120 height 43
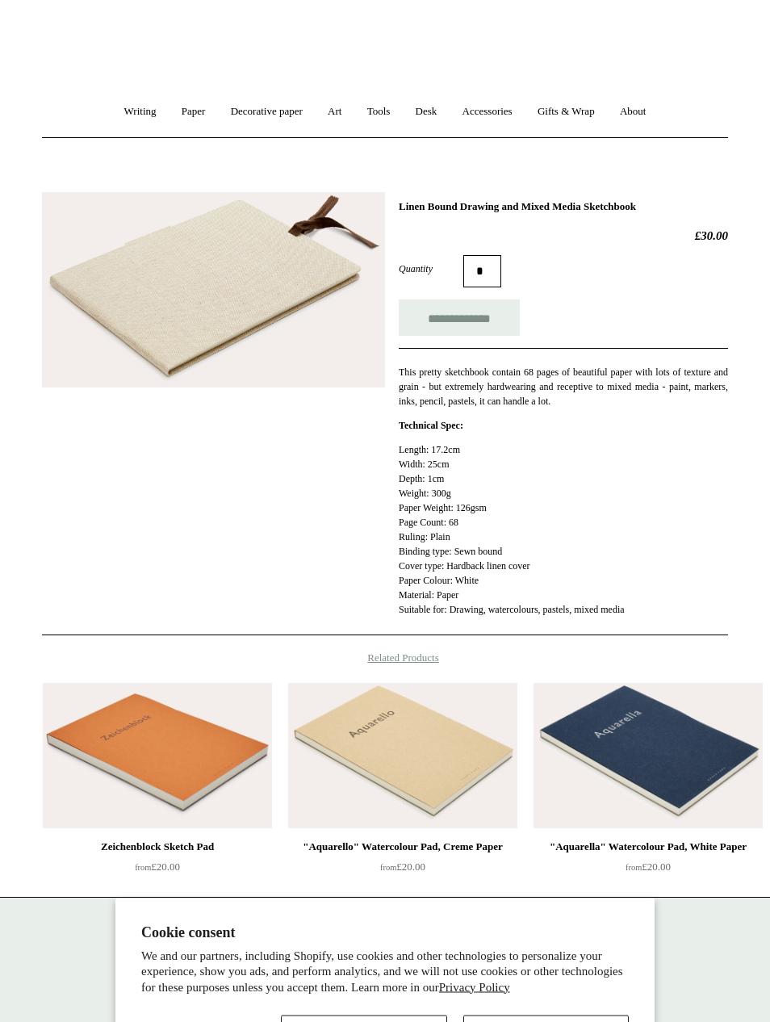
scroll to position [104, 0]
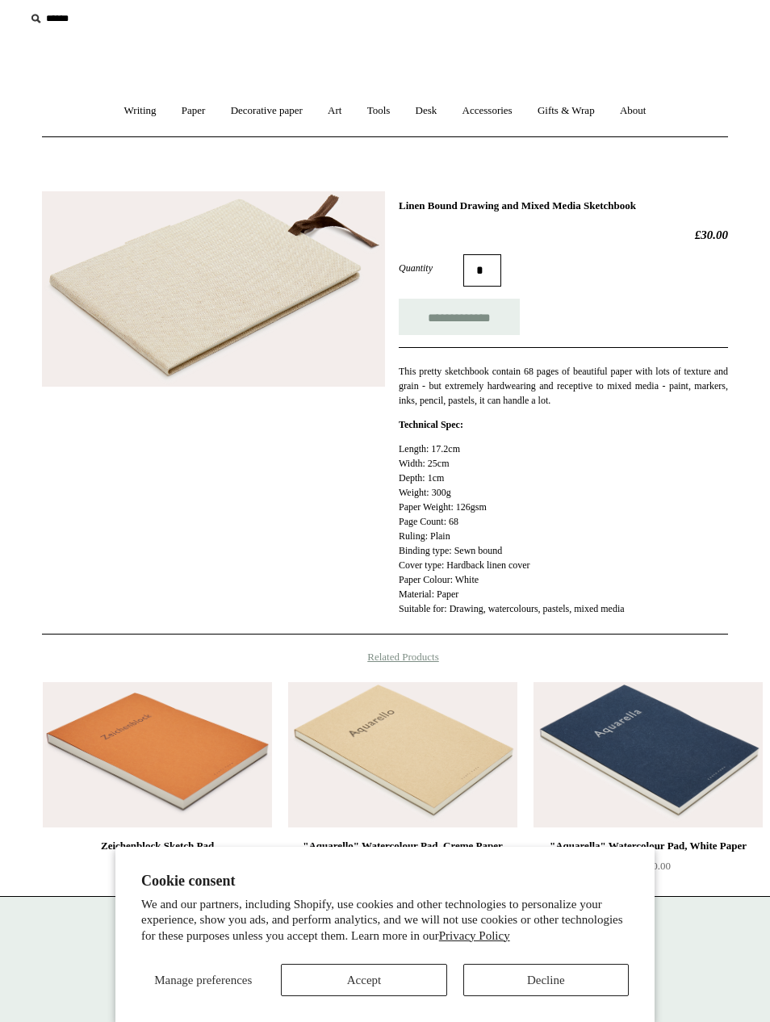
click at [109, 347] on img at bounding box center [213, 289] width 343 height 196
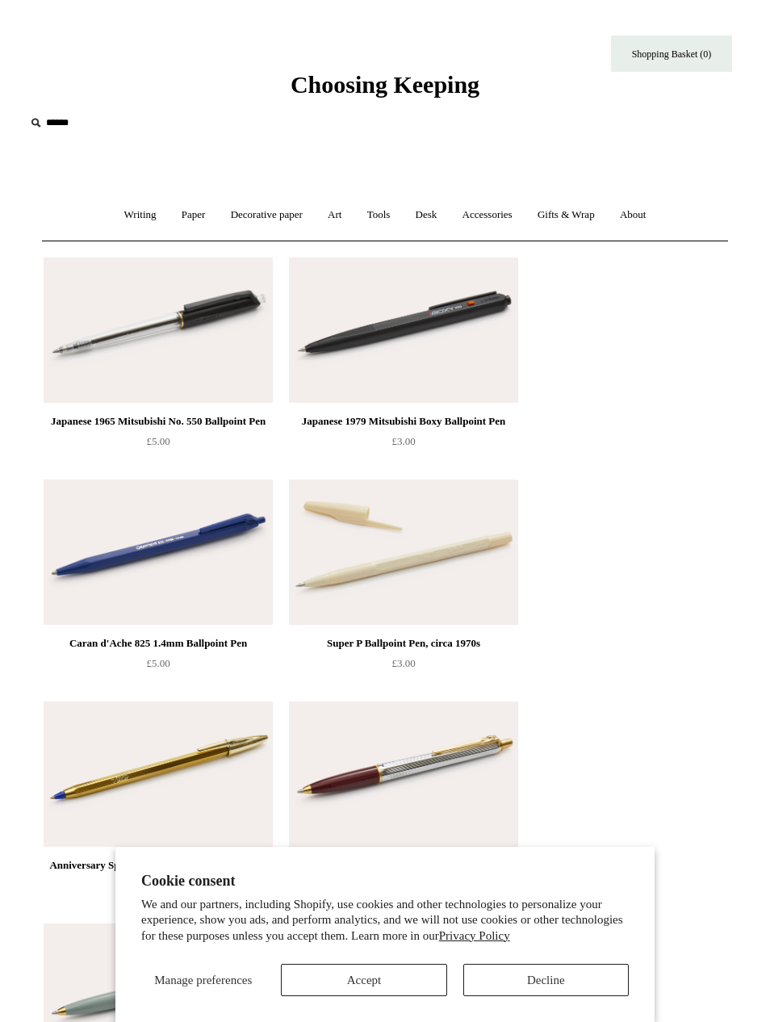
click at [275, 210] on link "Decorative paper +" at bounding box center [267, 215] width 94 height 43
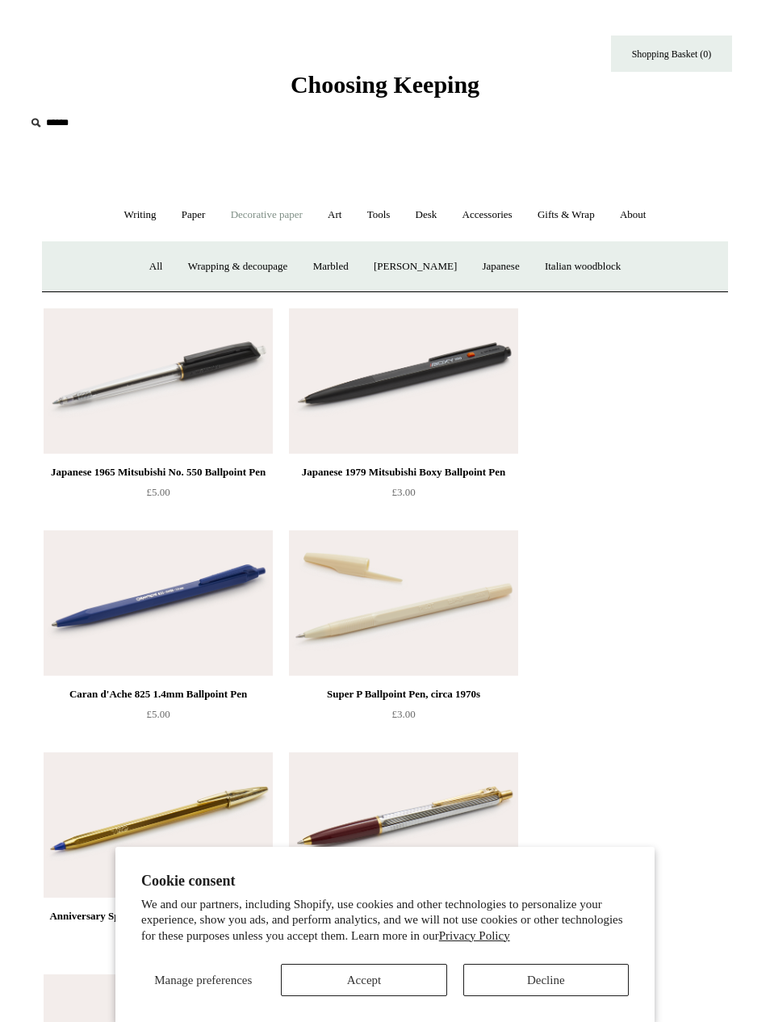
click at [199, 207] on link "Paper +" at bounding box center [193, 215] width 47 height 43
click at [273, 272] on link "📆 Dated Diaries 📆" at bounding box center [264, 267] width 111 height 43
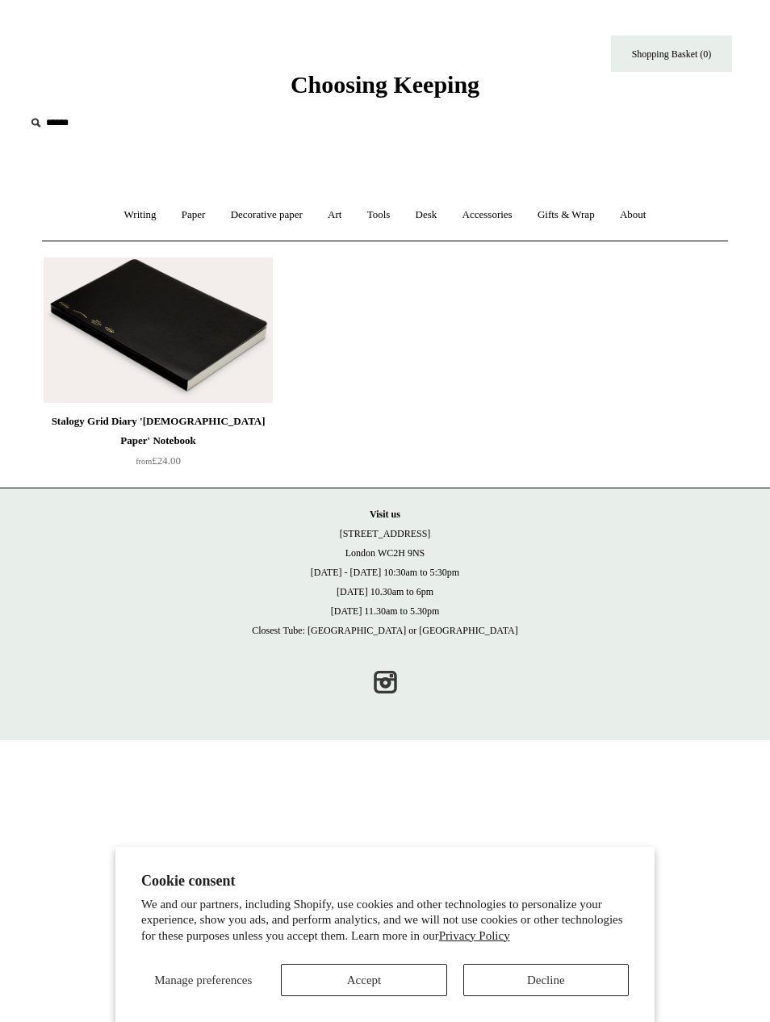
click at [98, 302] on img at bounding box center [158, 330] width 229 height 145
click at [145, 344] on img at bounding box center [158, 330] width 229 height 145
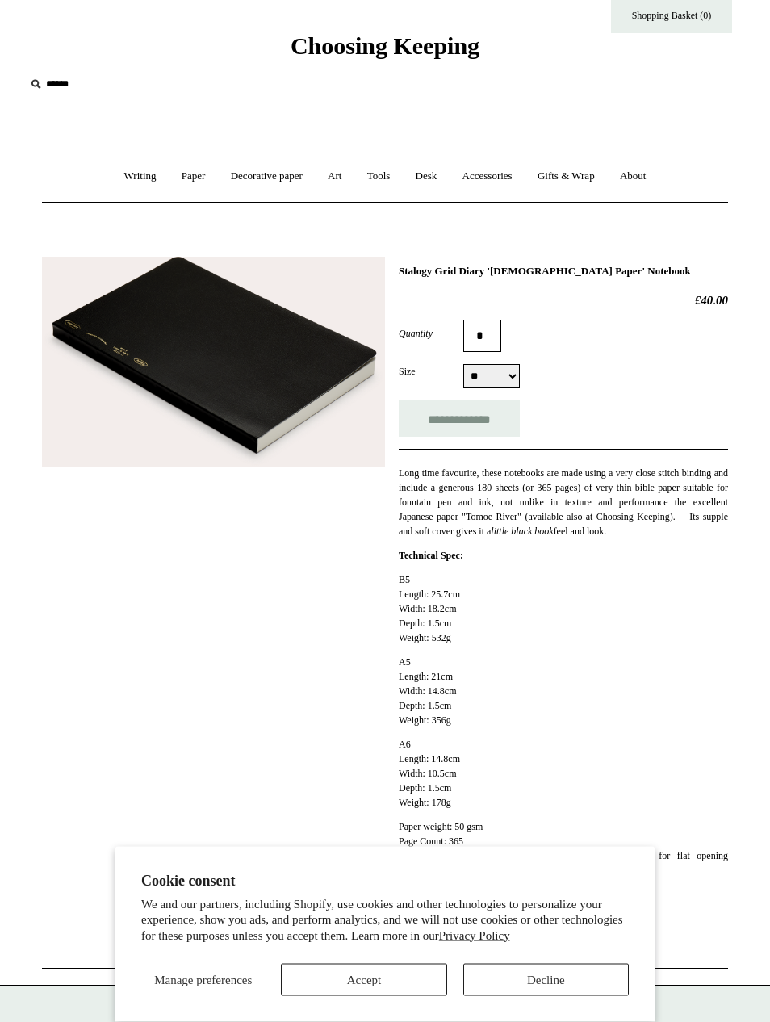
scroll to position [44, 0]
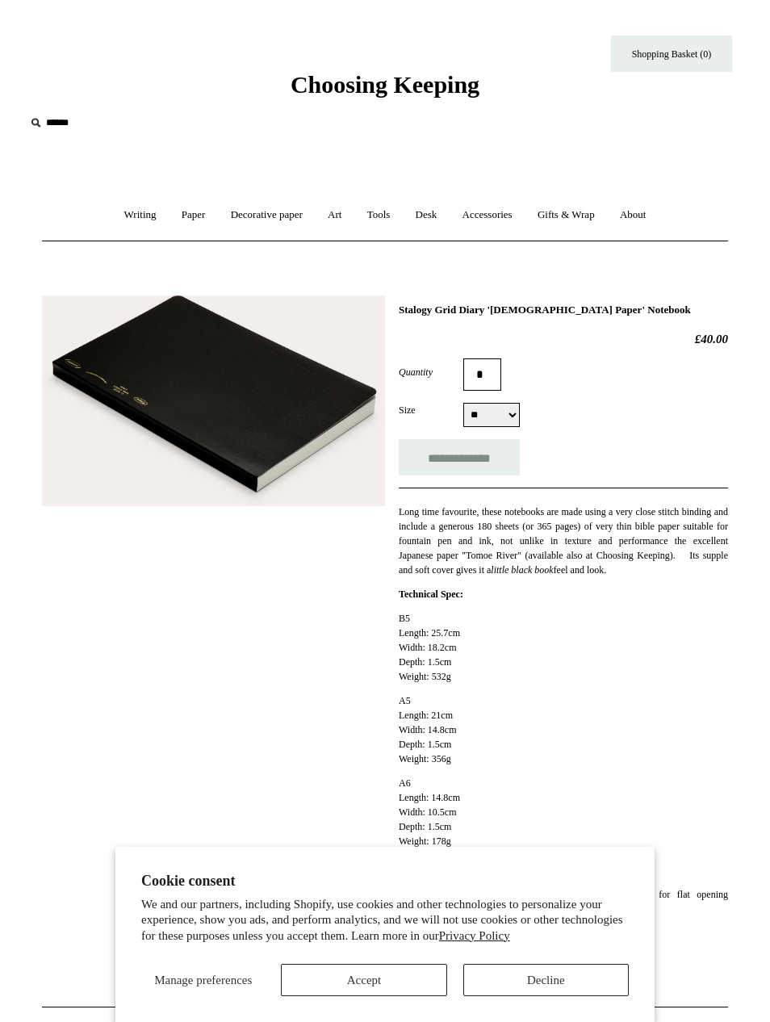
click at [510, 409] on select "** ** **" at bounding box center [492, 415] width 57 height 24
click at [491, 419] on select "** ** **" at bounding box center [492, 415] width 57 height 24
select select "**"
click at [506, 425] on select "** ** **" at bounding box center [492, 415] width 57 height 24
click at [132, 219] on link "Writing +" at bounding box center [140, 215] width 55 height 43
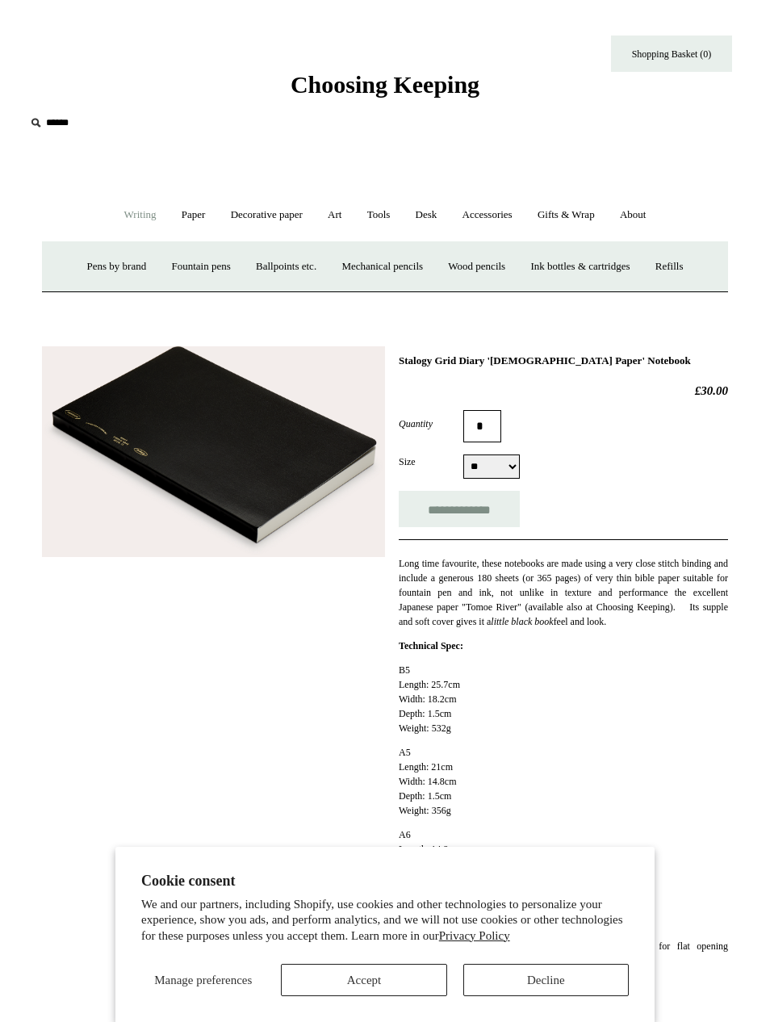
click at [209, 215] on link "Paper +" at bounding box center [193, 215] width 47 height 43
click at [162, 266] on link "Notebooks +" at bounding box center [172, 267] width 68 height 43
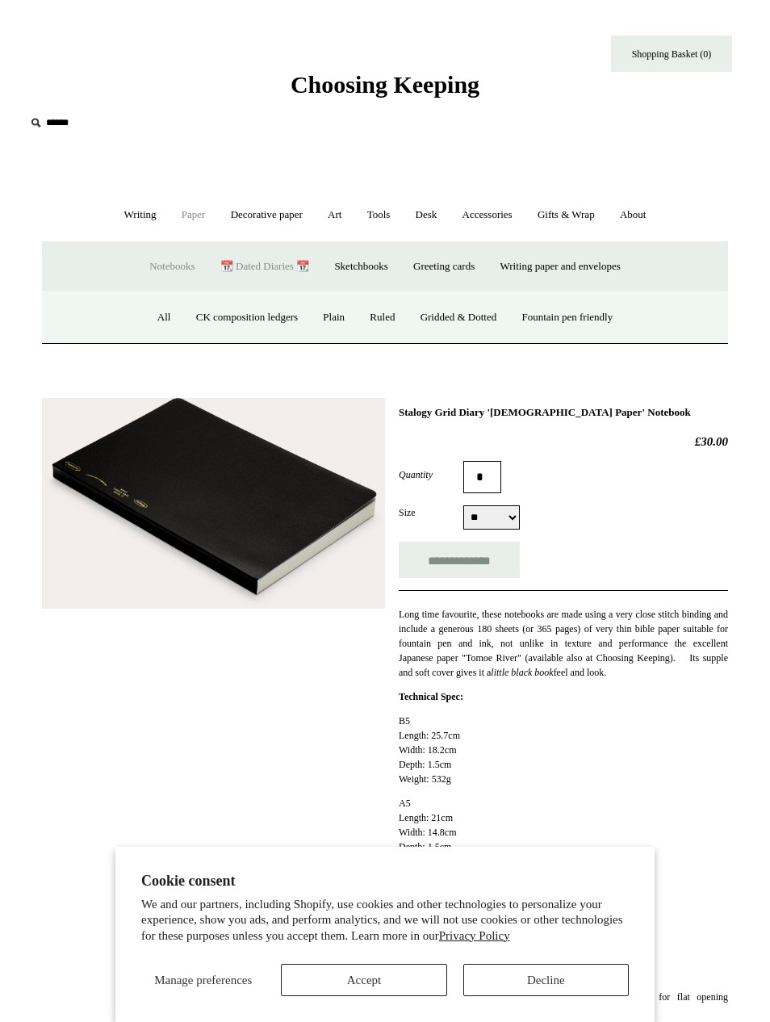
click at [153, 328] on link "All" at bounding box center [164, 317] width 36 height 43
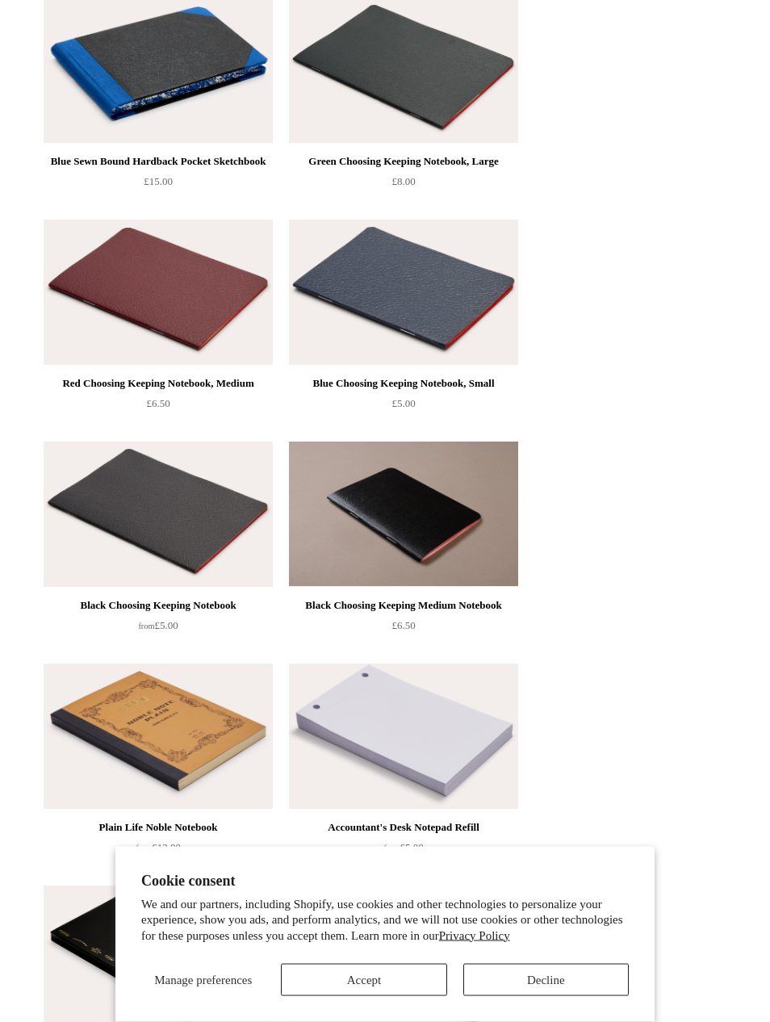
scroll to position [3554, 0]
